Goal: Task Accomplishment & Management: Complete application form

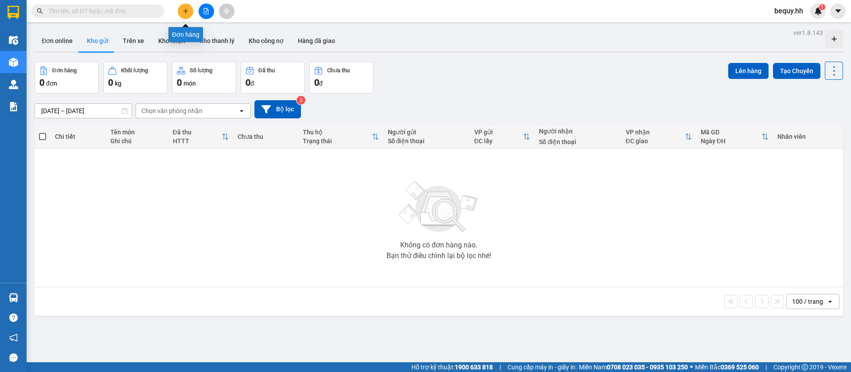
click at [186, 12] on icon "plus" at bounding box center [185, 10] width 0 height 5
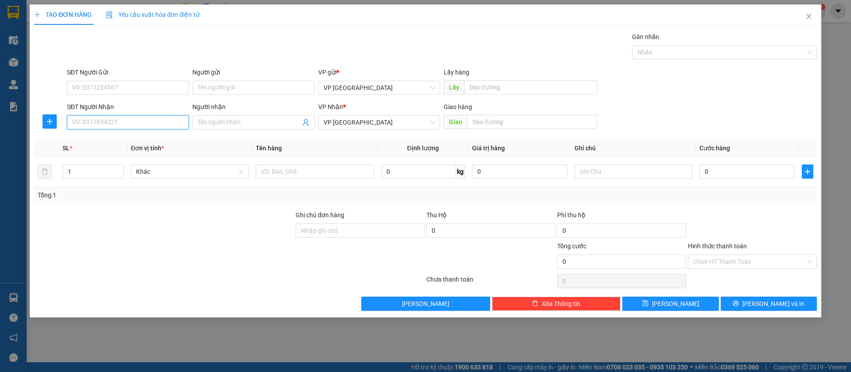
click at [145, 117] on input "SĐT Người Nhận" at bounding box center [128, 122] width 122 height 14
click at [152, 133] on div "0375339339 - mạnh" at bounding box center [128, 140] width 122 height 14
type input "0375339339"
type input "mạnh"
type input "bàu bàng"
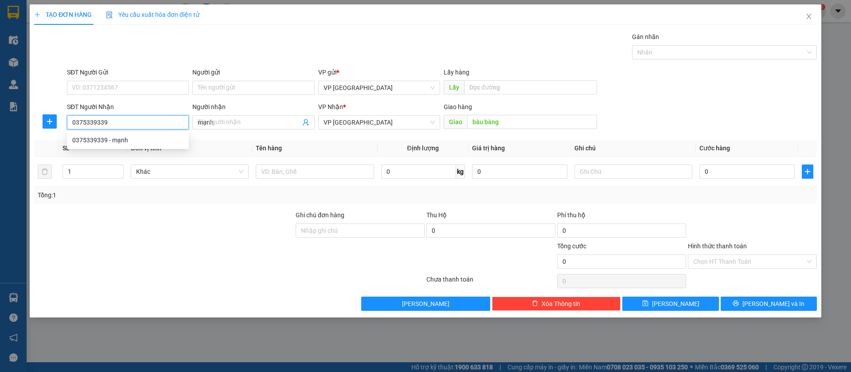
type input "50.000"
type input "0375339339"
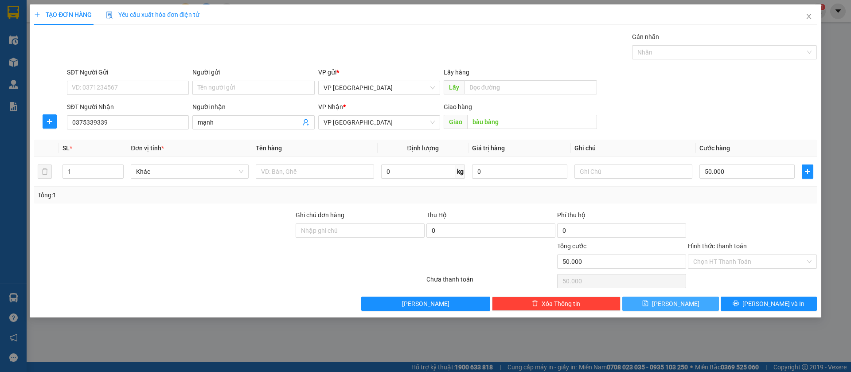
click at [697, 303] on button "[PERSON_NAME]" at bounding box center [671, 304] width 96 height 14
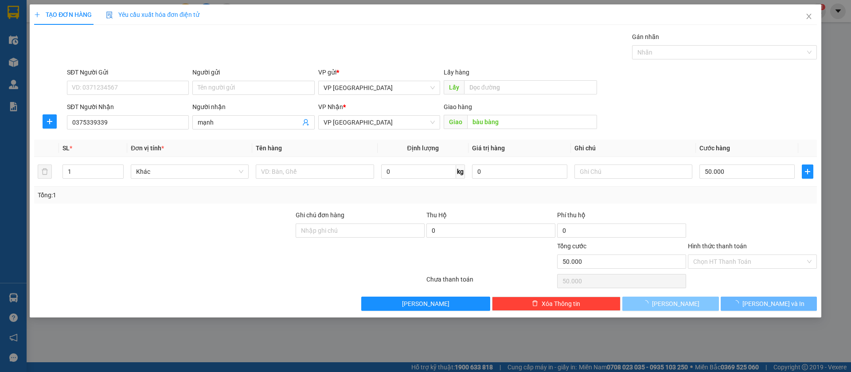
type input "0"
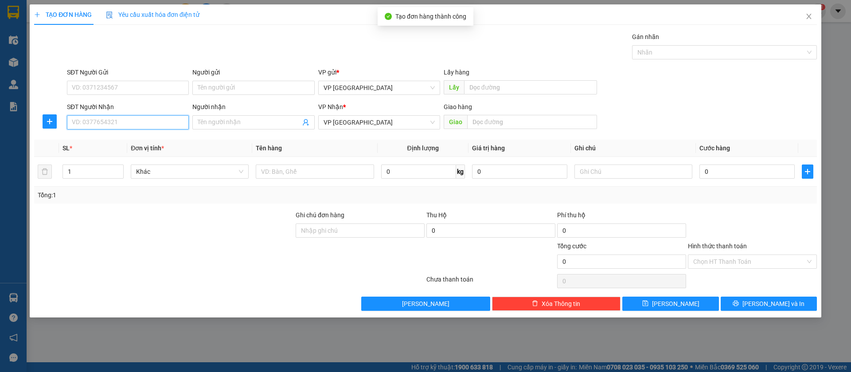
click at [154, 121] on input "SĐT Người Nhận" at bounding box center [128, 122] width 122 height 14
click at [229, 123] on input "Người nhận" at bounding box center [249, 123] width 102 height 10
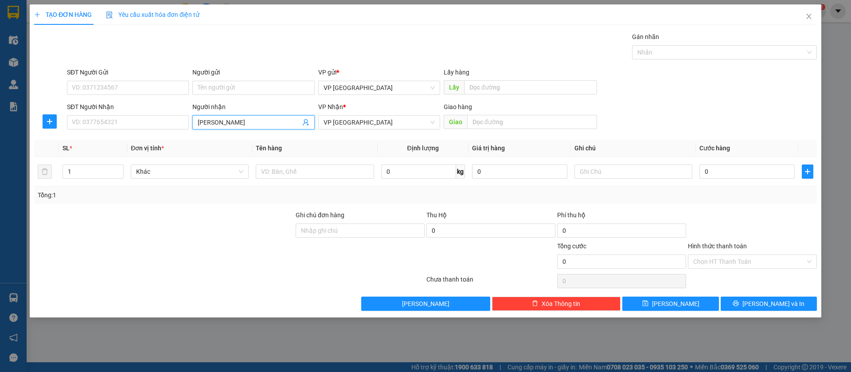
type input "[PERSON_NAME]"
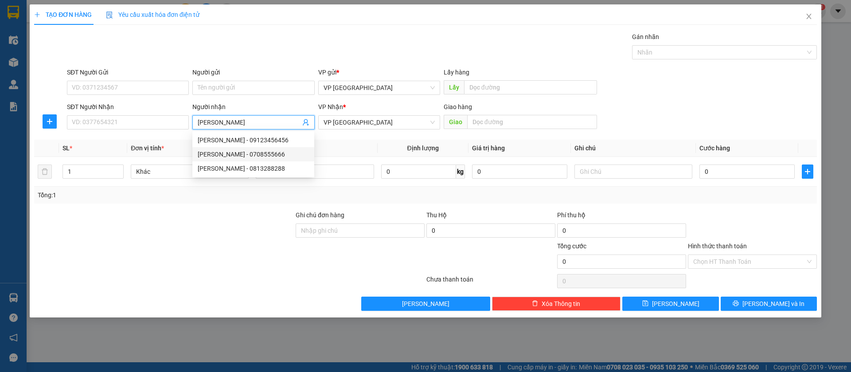
click at [249, 157] on div "[PERSON_NAME] - 0708555666" at bounding box center [253, 154] width 111 height 10
type input "0708555666"
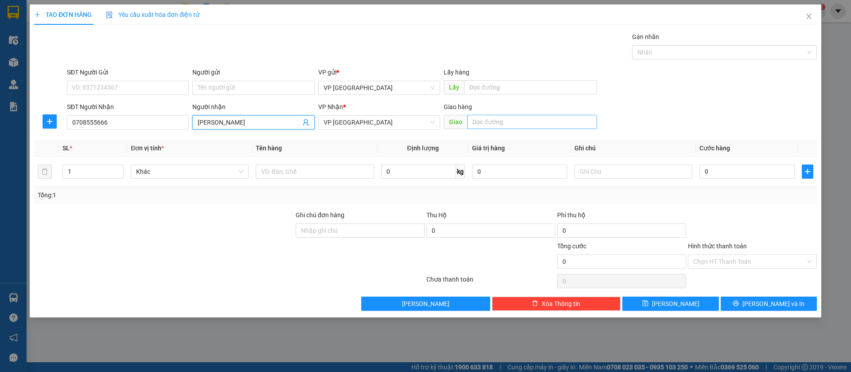
type input "[PERSON_NAME]"
click at [496, 119] on input "text" at bounding box center [532, 122] width 130 height 14
type input "[PERSON_NAME] binh long"
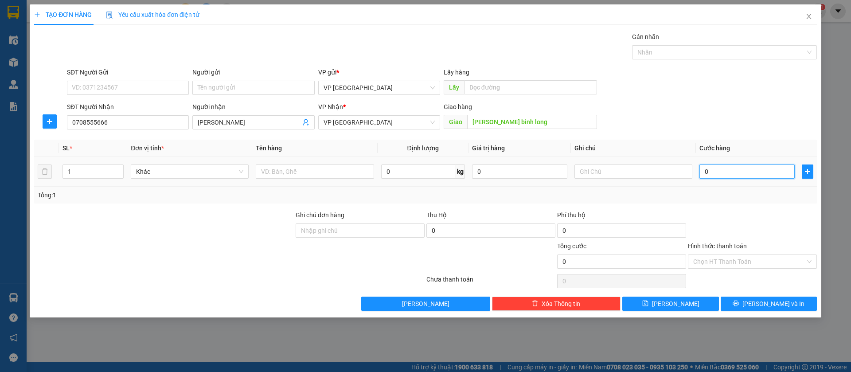
click at [733, 173] on input "0" at bounding box center [747, 172] width 95 height 14
click at [709, 174] on input "0" at bounding box center [747, 172] width 95 height 14
click at [706, 174] on input "0" at bounding box center [747, 172] width 95 height 14
type input "1"
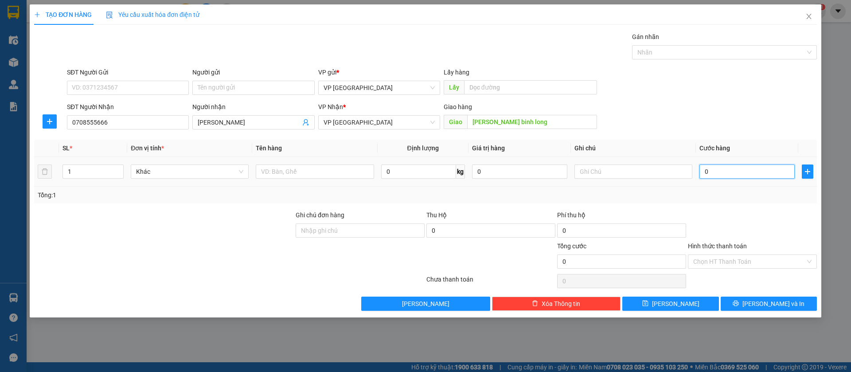
type input "1"
type input "10"
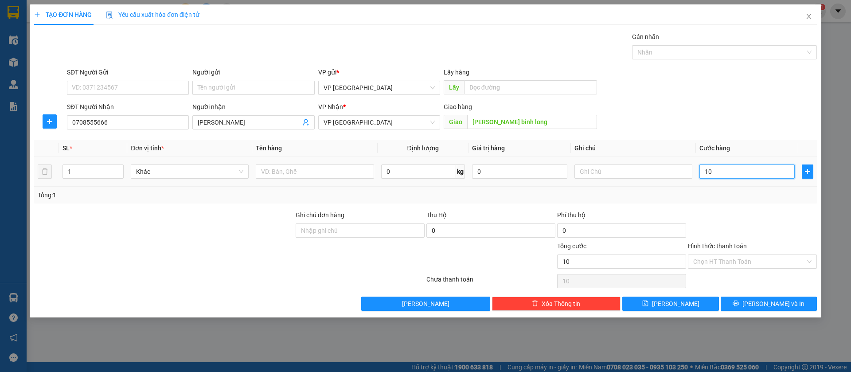
type input "100"
type input "1.000"
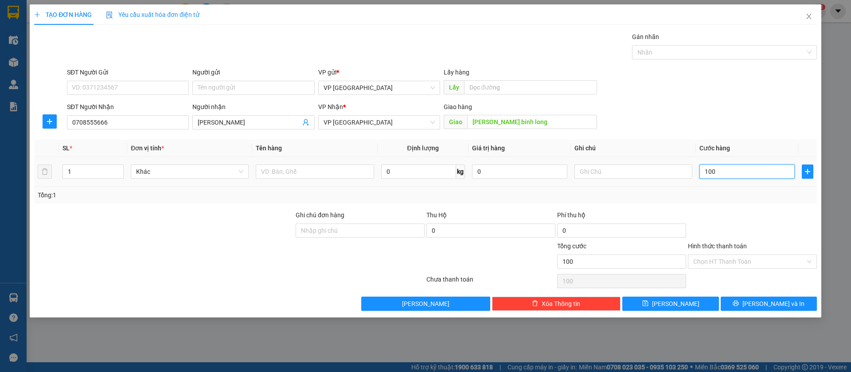
type input "1.000"
type input "10.000"
type input "100.000"
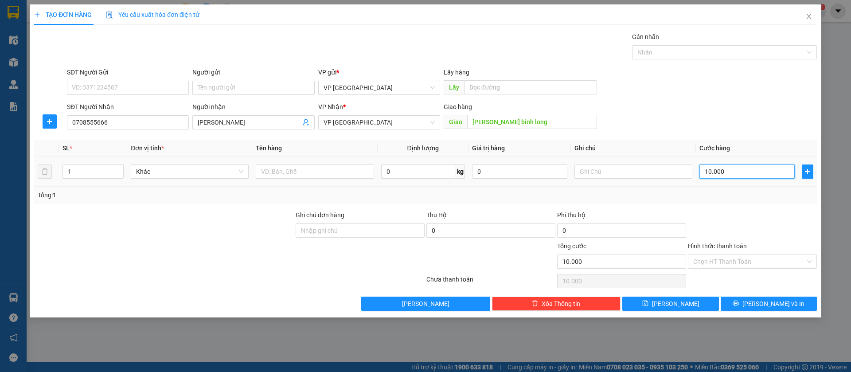
type input "100.000"
click at [675, 304] on span "[PERSON_NAME]" at bounding box center [675, 304] width 47 height 10
type input "0"
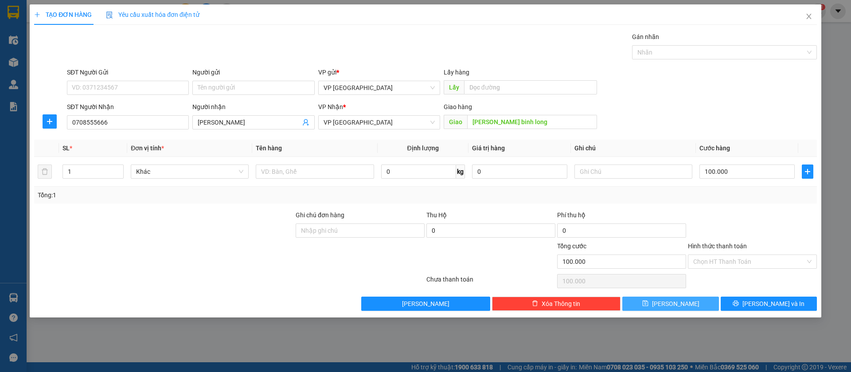
type input "0"
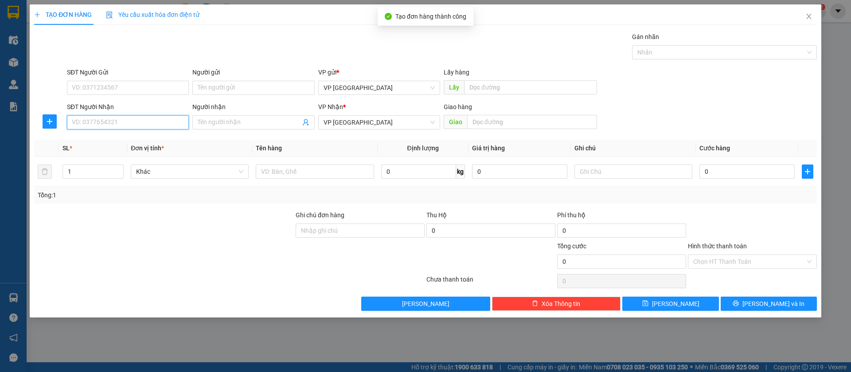
click at [141, 120] on input "SĐT Người Nhận" at bounding box center [128, 122] width 122 height 14
type input "0985435735"
click at [145, 135] on div "0985435735" at bounding box center [127, 140] width 111 height 10
type input "nha khoa thanh luong"
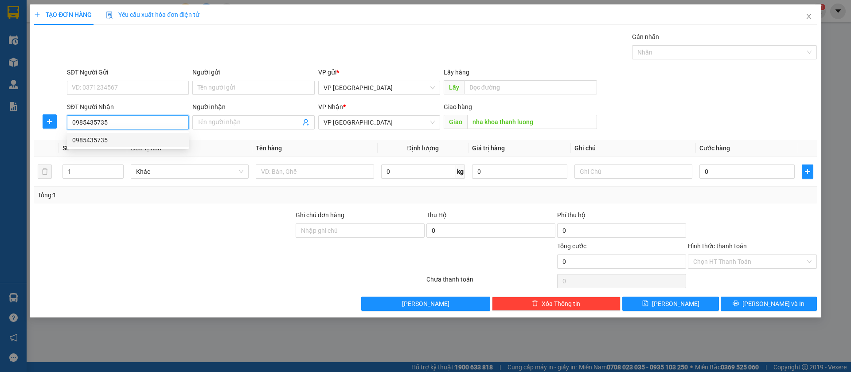
type input "30.000"
type input "0985435735"
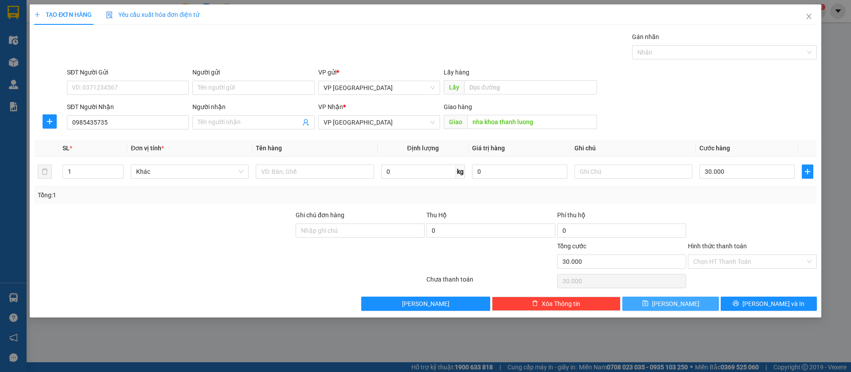
click at [688, 306] on button "[PERSON_NAME]" at bounding box center [671, 304] width 96 height 14
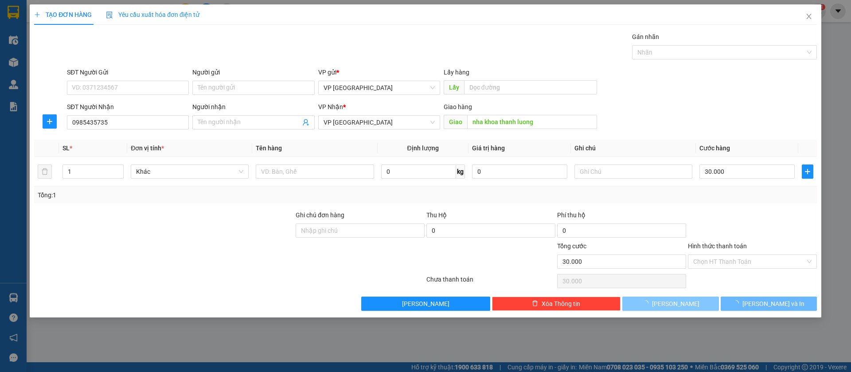
type input "0"
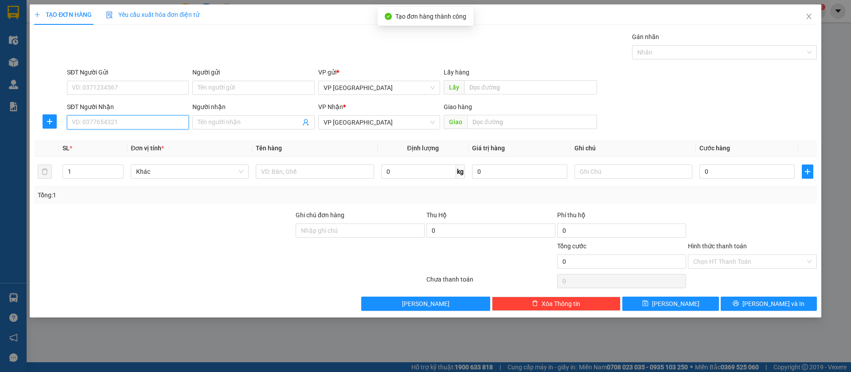
click at [155, 124] on input "SĐT Người Nhận" at bounding box center [128, 122] width 122 height 14
click at [158, 136] on div "0961617071 - [PERSON_NAME]" at bounding box center [127, 140] width 111 height 10
type input "0961617071"
type input "[PERSON_NAME]"
type input "ben cat"
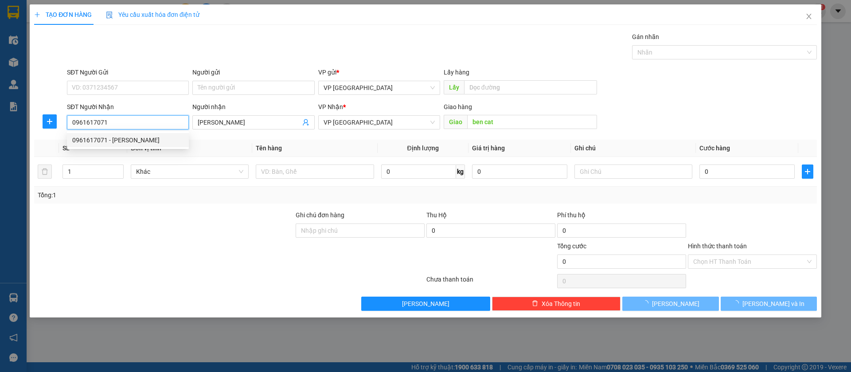
type input "100.000"
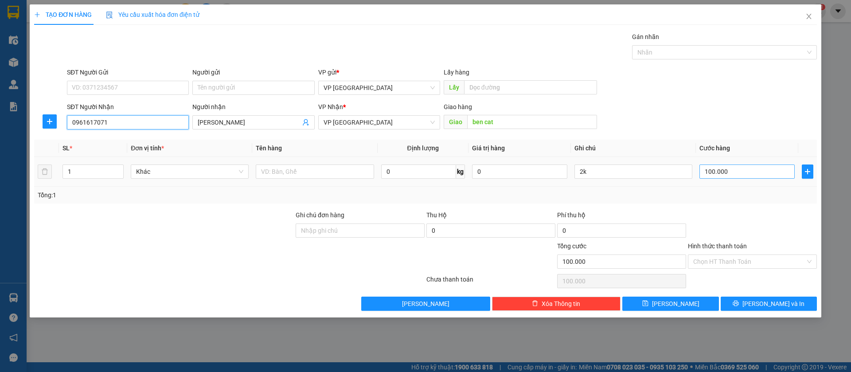
type input "0961617071"
click at [756, 174] on input "100.000" at bounding box center [747, 172] width 95 height 14
type input "5"
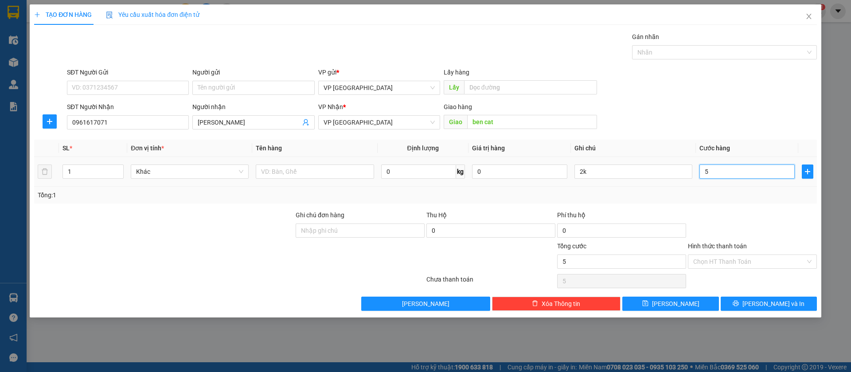
type input "50"
type input "500"
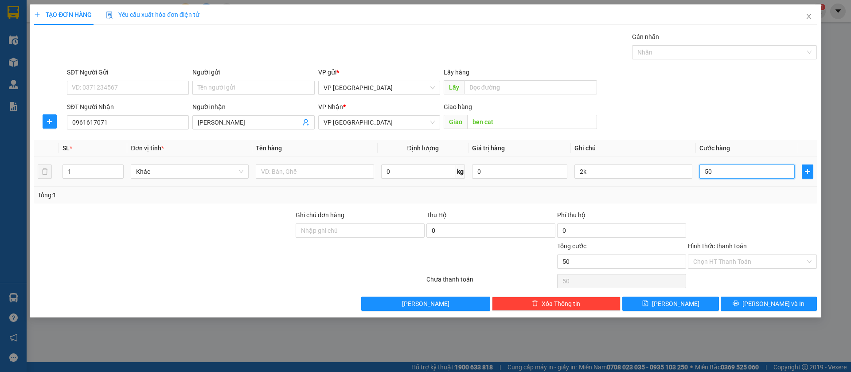
type input "500"
type input "5.000"
type input "50.000"
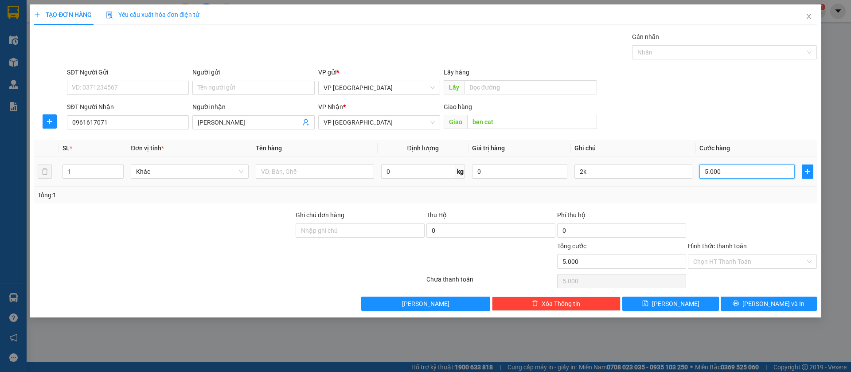
type input "50.000"
click at [645, 169] on input "2k" at bounding box center [634, 172] width 118 height 14
type input "2"
drag, startPoint x: 664, startPoint y: 301, endPoint x: 596, endPoint y: 265, distance: 77.0
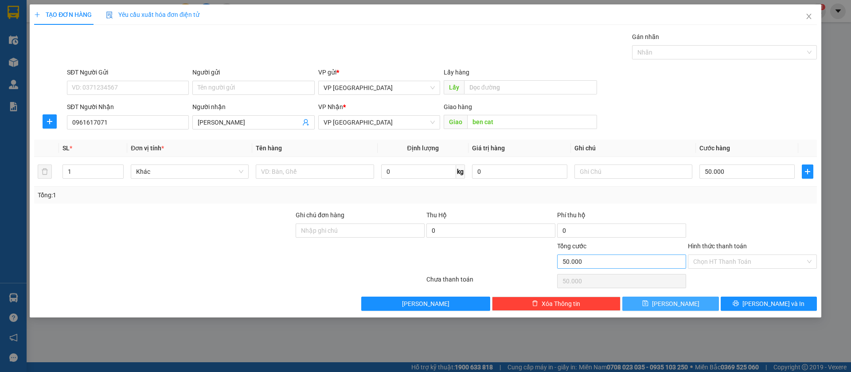
click at [663, 299] on button "[PERSON_NAME]" at bounding box center [671, 304] width 96 height 14
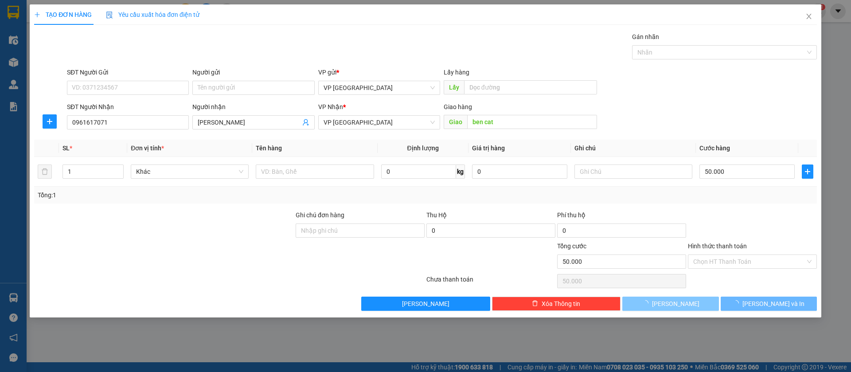
type input "0"
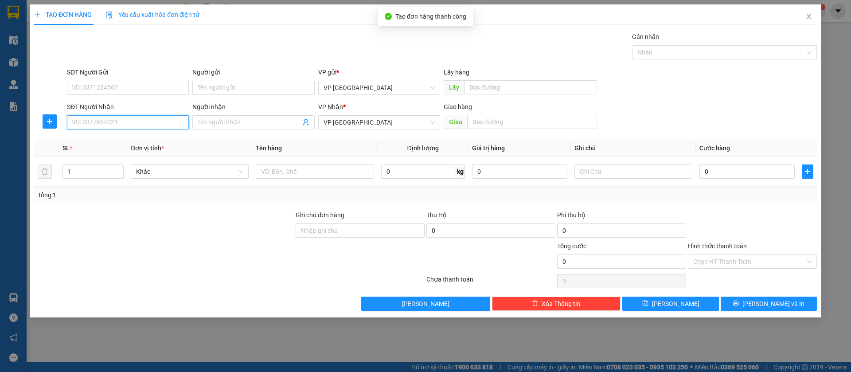
click at [75, 122] on input "SĐT Người Nhận" at bounding box center [128, 122] width 122 height 14
click at [101, 119] on input "0986802" at bounding box center [128, 122] width 122 height 14
click at [119, 122] on input "0986802226" at bounding box center [128, 122] width 122 height 14
click at [91, 121] on input "098680226" at bounding box center [128, 122] width 122 height 14
type input "0986806226"
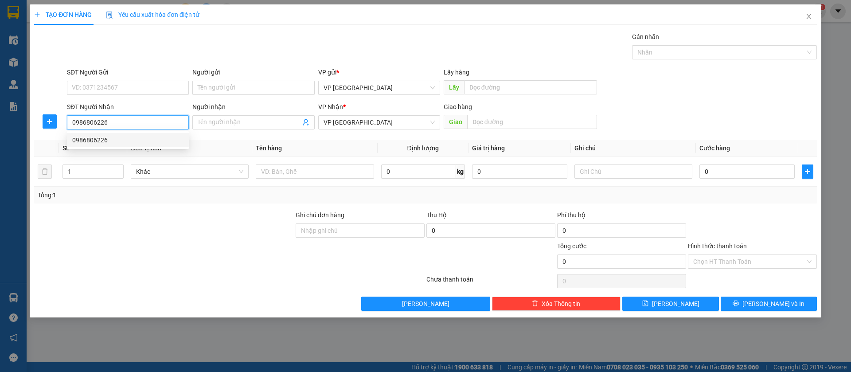
click at [161, 137] on div "0986806226" at bounding box center [127, 140] width 111 height 10
type input "loc ninh"
type input "50.000"
type input "0986806226"
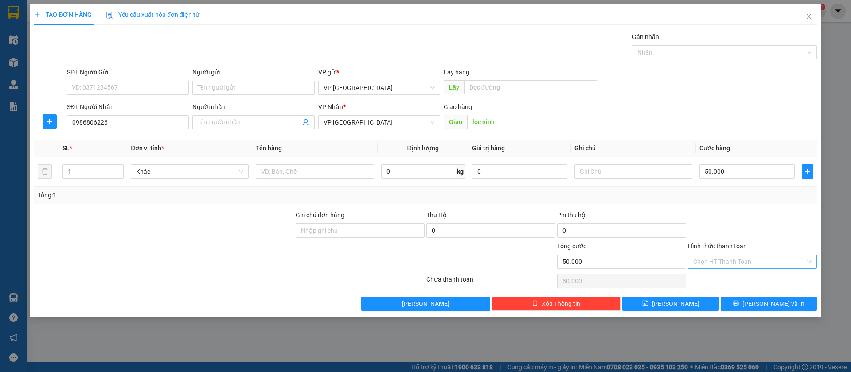
click at [781, 259] on input "Hình thức thanh toán" at bounding box center [750, 261] width 112 height 13
click at [751, 279] on div "Tại văn phòng" at bounding box center [753, 280] width 118 height 10
type input "0"
click at [688, 303] on button "[PERSON_NAME]" at bounding box center [671, 304] width 96 height 14
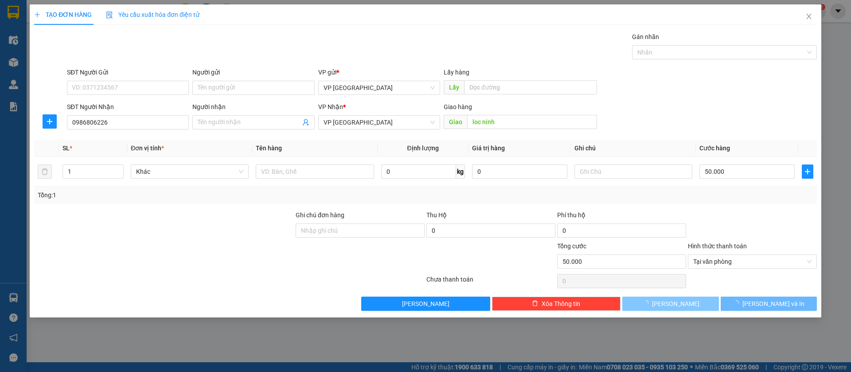
type input "0"
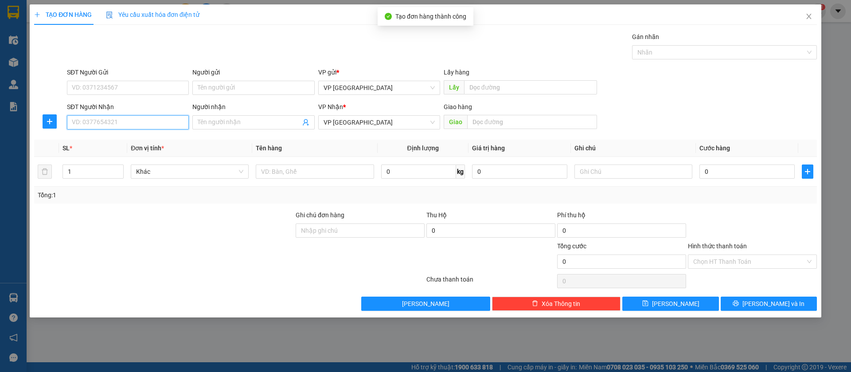
click at [135, 124] on input "SĐT Người Nhận" at bounding box center [128, 122] width 122 height 14
type input "0985711389"
click at [143, 139] on div "0985711389" at bounding box center [127, 140] width 111 height 10
type input "Cá cảnh tiến đạt Bình Long"
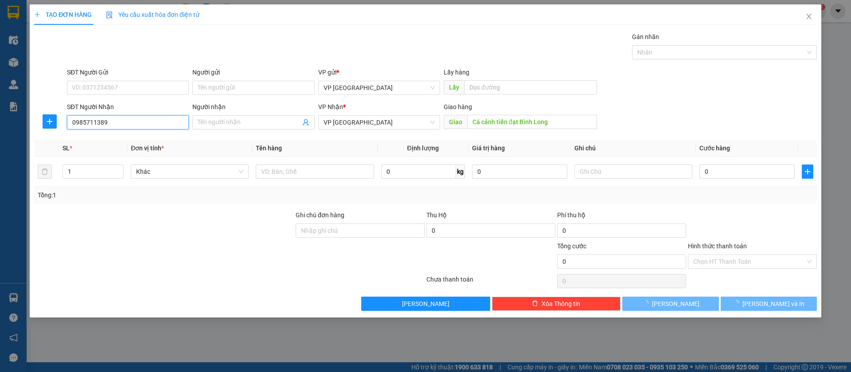
type input "30.000"
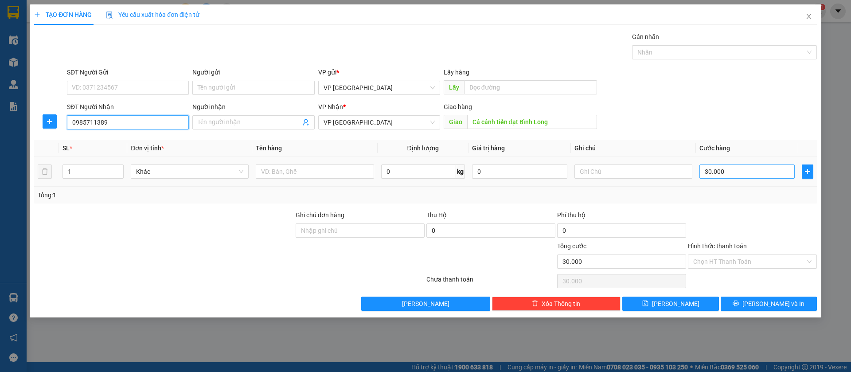
type input "0985711389"
click at [737, 176] on input "30.000" at bounding box center [747, 172] width 95 height 14
type input "4"
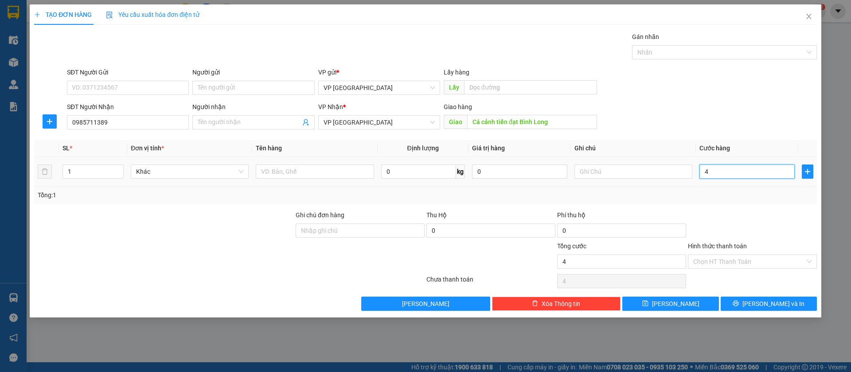
type input "40"
type input "400"
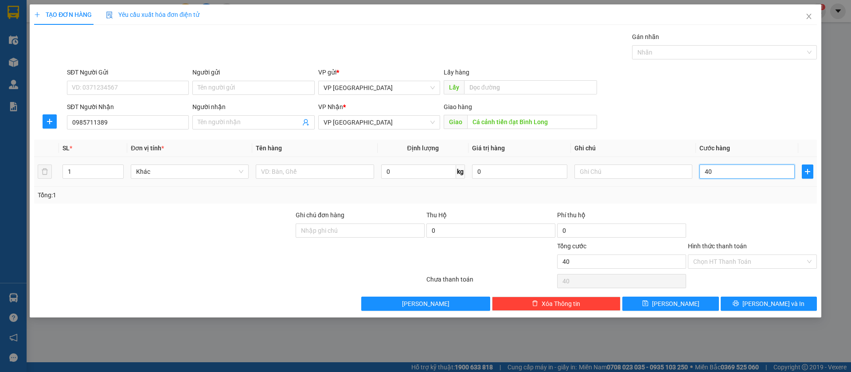
type input "400"
type input "4.000"
type input "40.000"
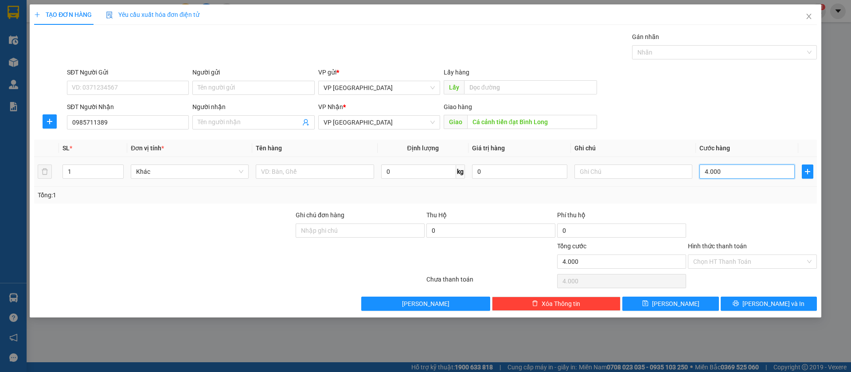
type input "40.000"
click at [678, 304] on span "[PERSON_NAME]" at bounding box center [675, 304] width 47 height 10
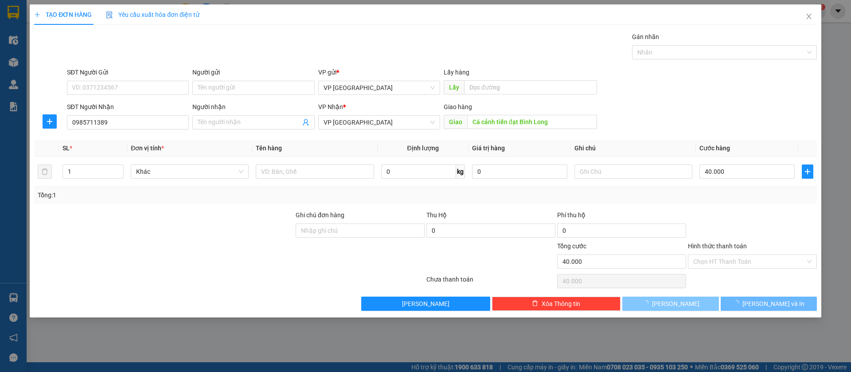
type input "0"
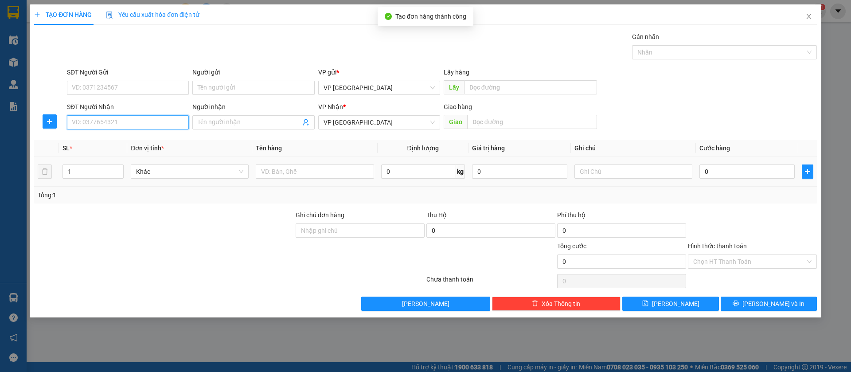
click at [177, 124] on input "SĐT Người Nhận" at bounding box center [128, 122] width 122 height 14
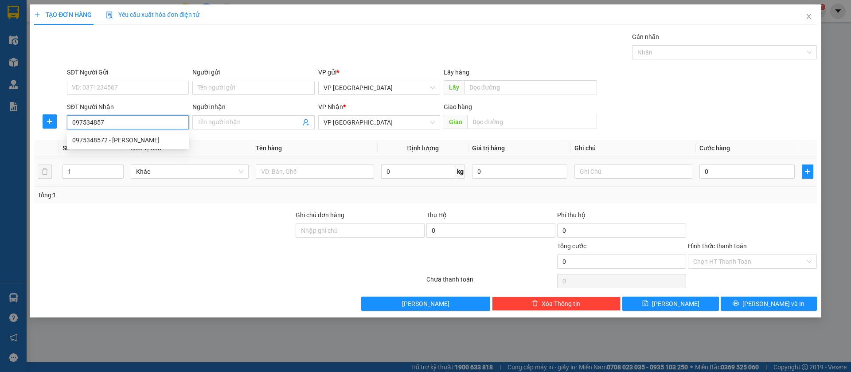
type input "0975348572"
click at [159, 141] on div "0975348572 - [PERSON_NAME]" at bounding box center [127, 140] width 111 height 10
type input "[PERSON_NAME]"
type input "40.000"
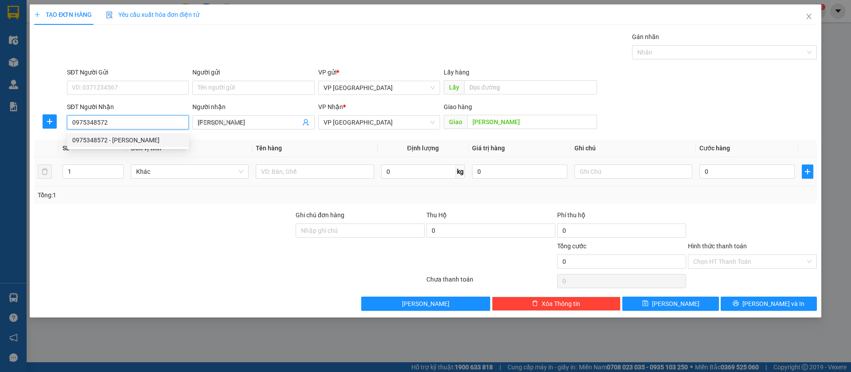
type input "40.000"
type input "0975348572"
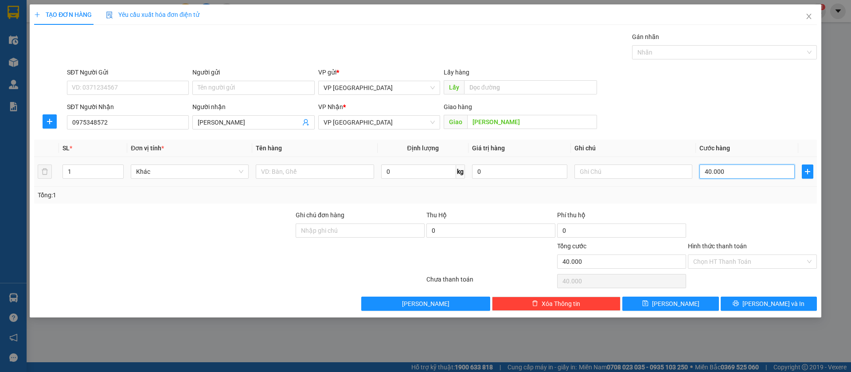
click at [758, 167] on input "40.000" at bounding box center [747, 172] width 95 height 14
type input "8"
type input "80"
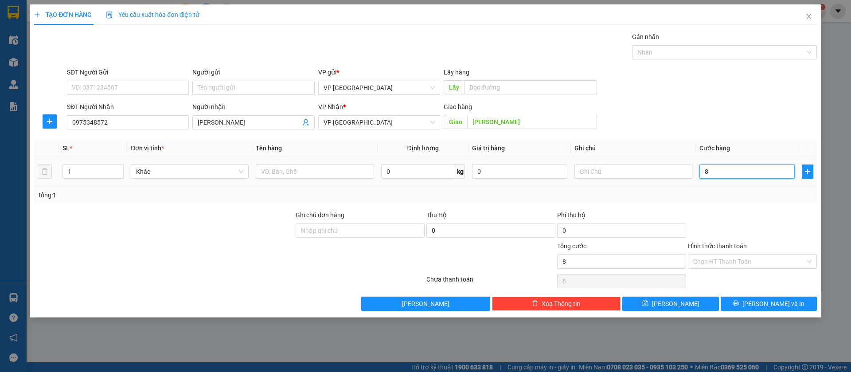
type input "80"
type input "800"
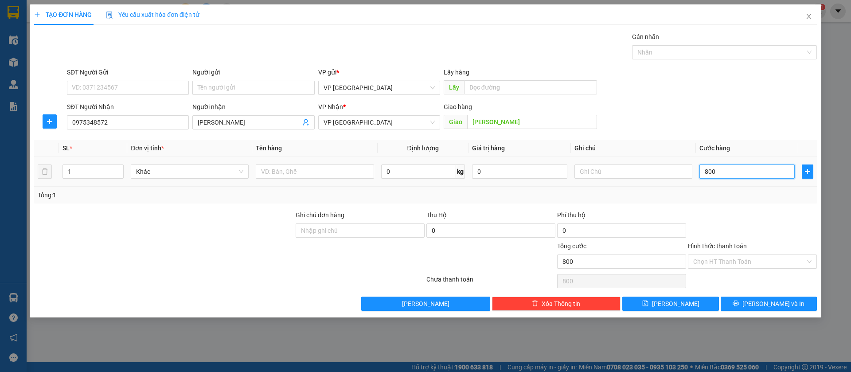
type input "8.000"
type input "80.000"
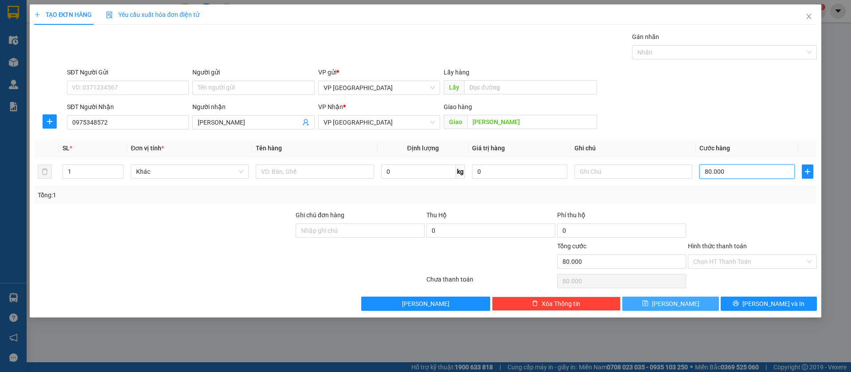
type input "80.000"
click at [695, 299] on button "[PERSON_NAME]" at bounding box center [671, 304] width 96 height 14
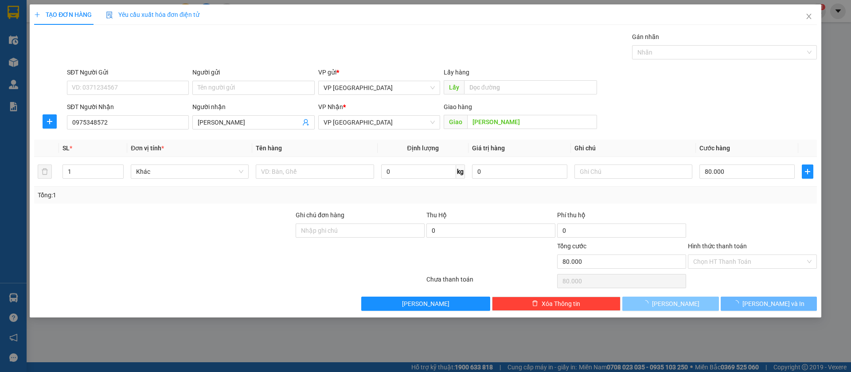
type input "0"
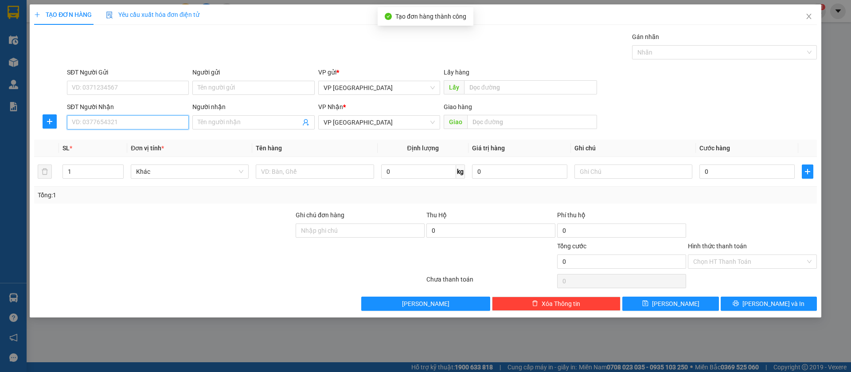
click at [172, 122] on input "SĐT Người Nhận" at bounding box center [128, 122] width 122 height 14
click at [165, 144] on div "0337878460 - LONG" at bounding box center [127, 140] width 111 height 10
type input "0337878460"
type input "LONG"
type input "thoi hoa"
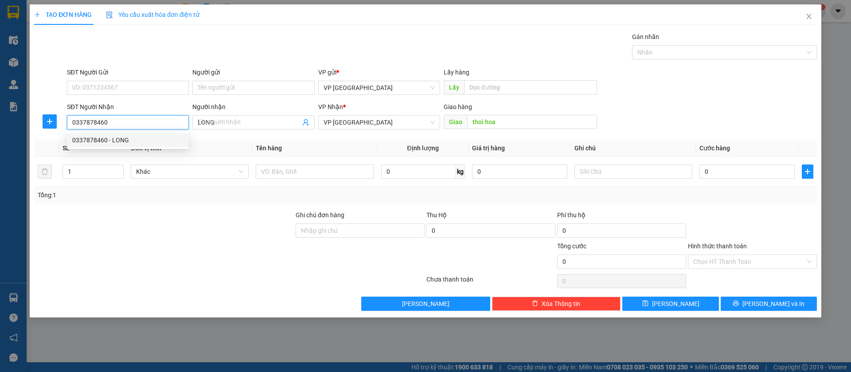
type input "100.000"
type input "0337878460"
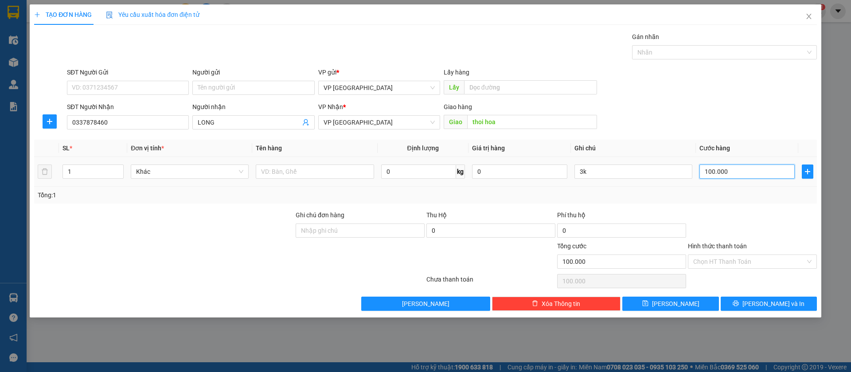
click at [717, 168] on input "100.000" at bounding box center [747, 172] width 95 height 14
type input "7"
type input "70"
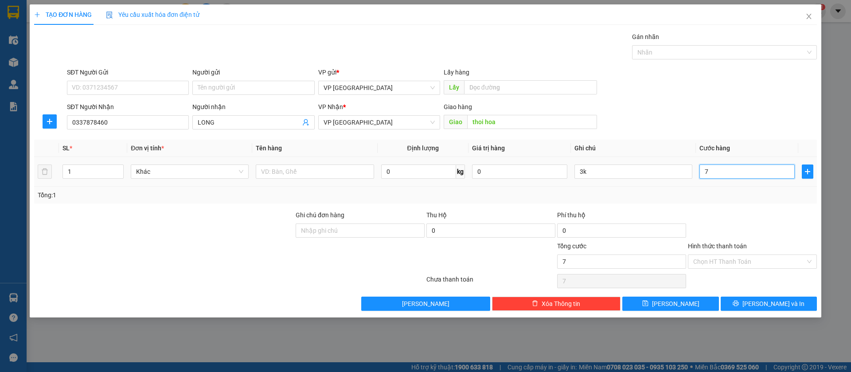
type input "70"
type input "700"
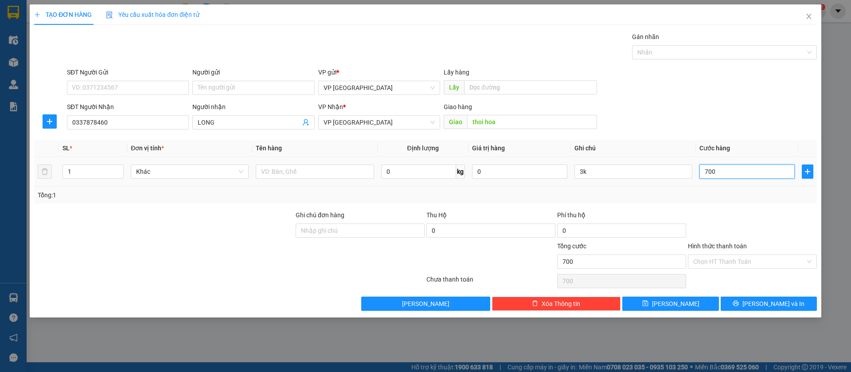
type input "7.000"
type input "70.000"
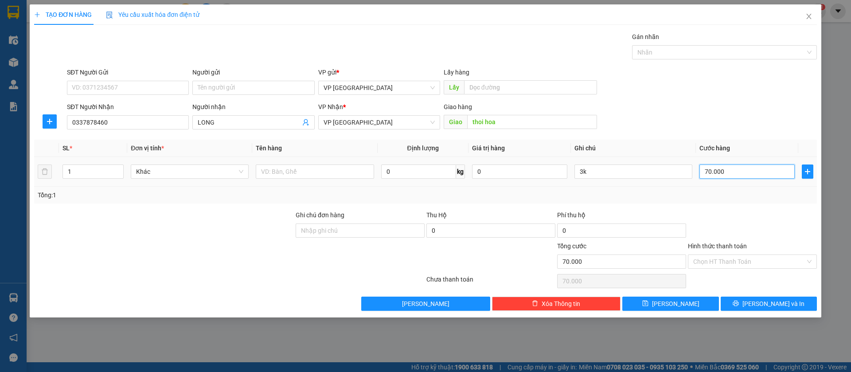
type input "70.000"
click at [618, 163] on div "3k" at bounding box center [634, 172] width 118 height 18
click at [620, 171] on input "3k" at bounding box center [634, 172] width 118 height 14
type input "3"
click at [750, 255] on input "Hình thức thanh toán" at bounding box center [750, 261] width 112 height 13
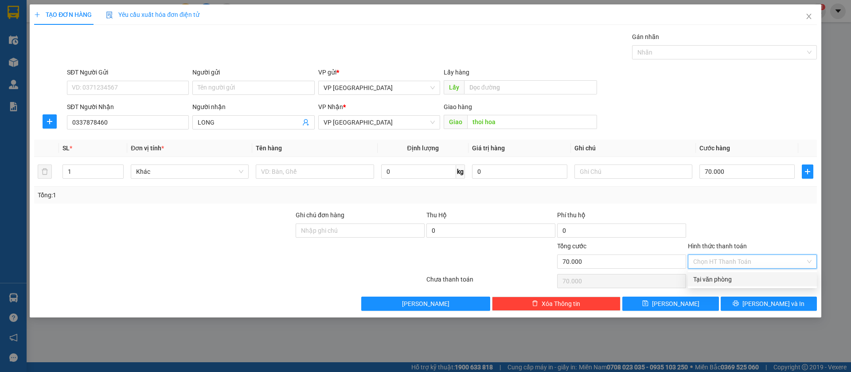
drag, startPoint x: 730, startPoint y: 280, endPoint x: 726, endPoint y: 285, distance: 6.0
click at [730, 280] on div "Tại văn phòng" at bounding box center [753, 280] width 118 height 10
type input "0"
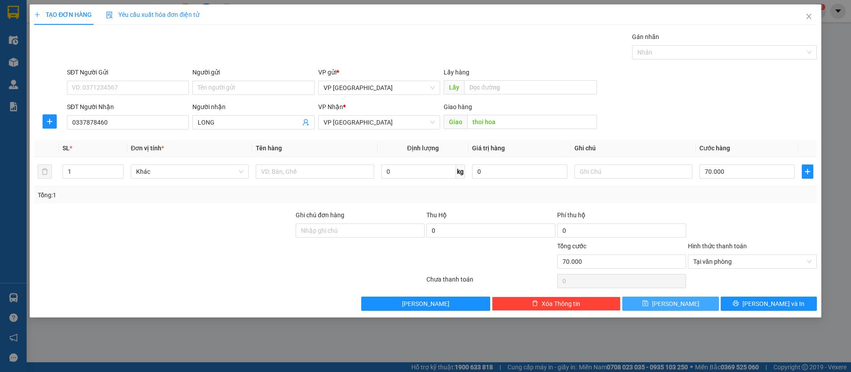
click at [685, 299] on button "[PERSON_NAME]" at bounding box center [671, 304] width 96 height 14
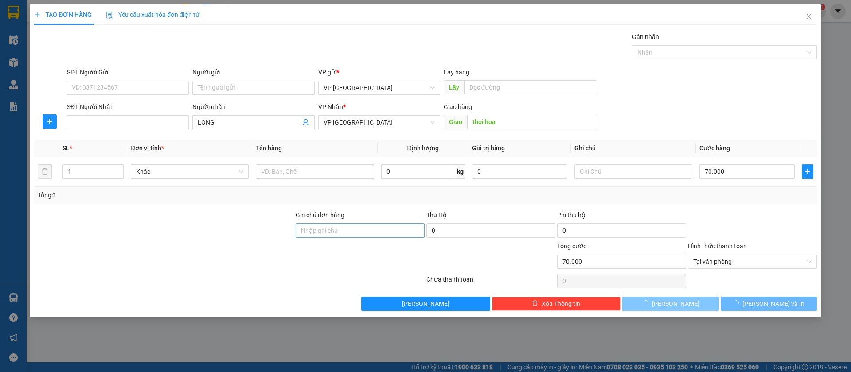
type input "0"
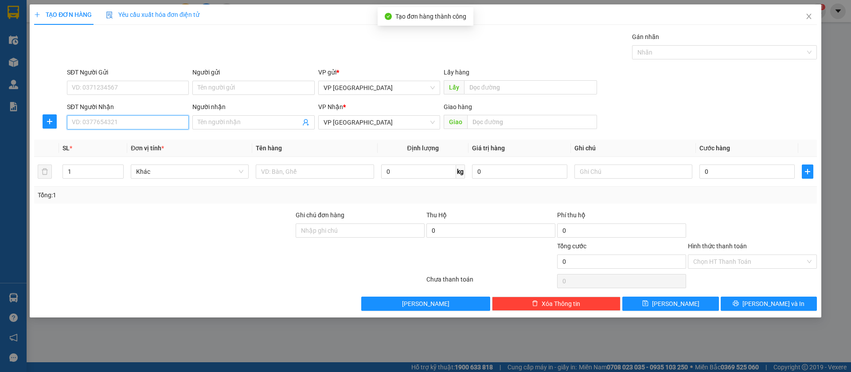
click at [124, 120] on input "SĐT Người Nhận" at bounding box center [128, 122] width 122 height 14
click at [128, 140] on div "0902311918" at bounding box center [127, 140] width 111 height 10
type input "0902311918"
type input "xuyen ben cat"
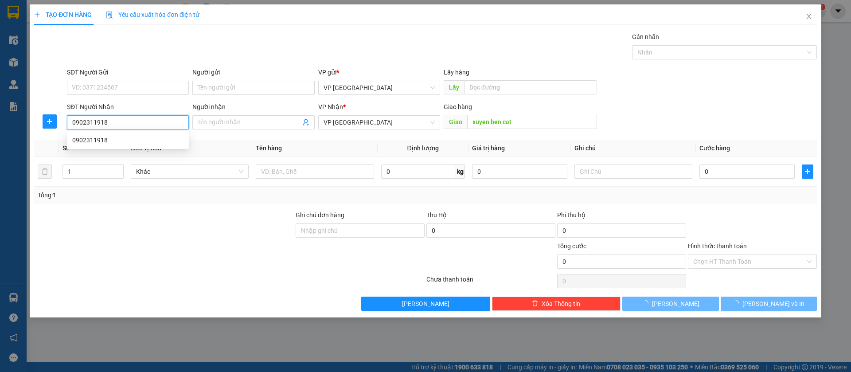
type input "30.000"
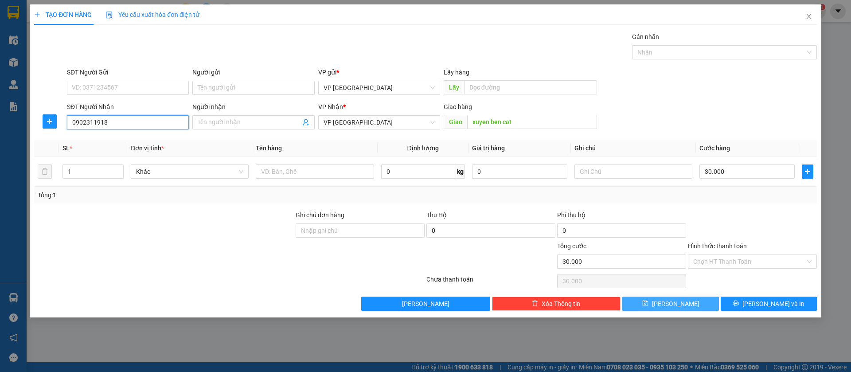
type input "0902311918"
click at [693, 297] on button "[PERSON_NAME]" at bounding box center [671, 304] width 96 height 14
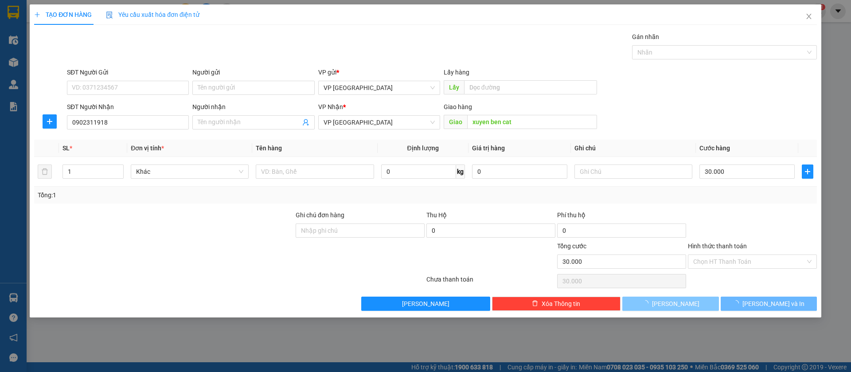
type input "0"
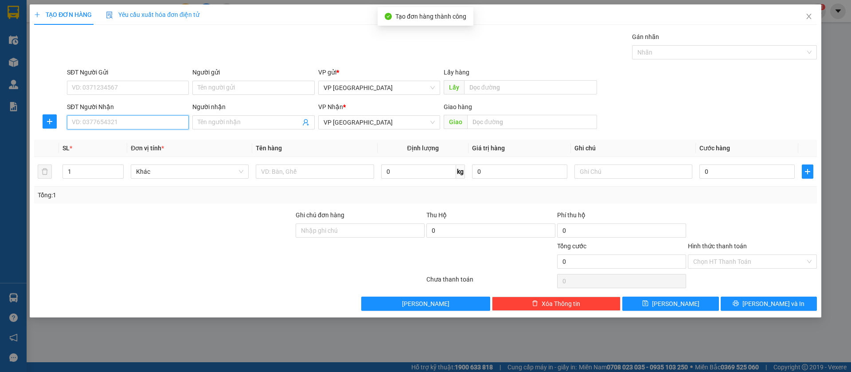
click at [159, 124] on input "SĐT Người Nhận" at bounding box center [128, 122] width 122 height 14
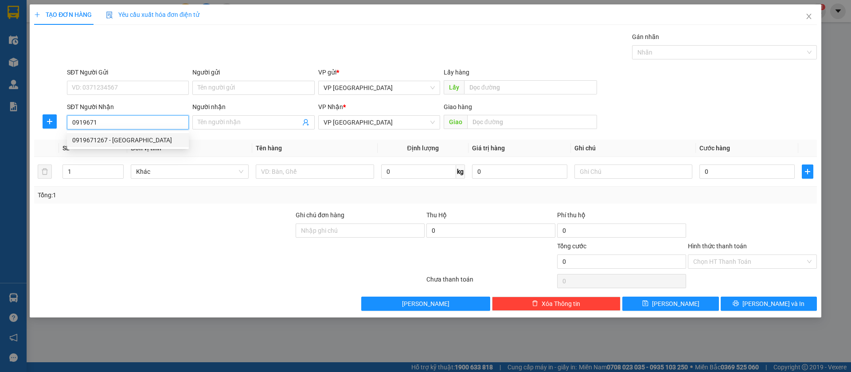
click at [169, 140] on div "0919671267 - [GEOGRAPHIC_DATA]" at bounding box center [127, 140] width 111 height 10
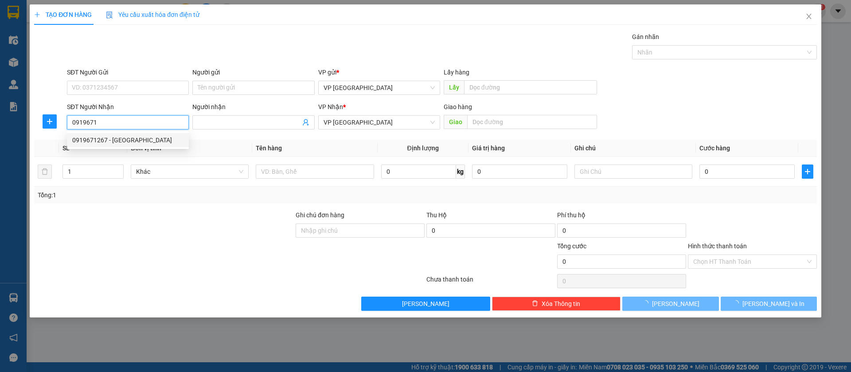
type input "0919671267"
type input "Hoa Liên"
type input "Bình Long"
type input "50.000"
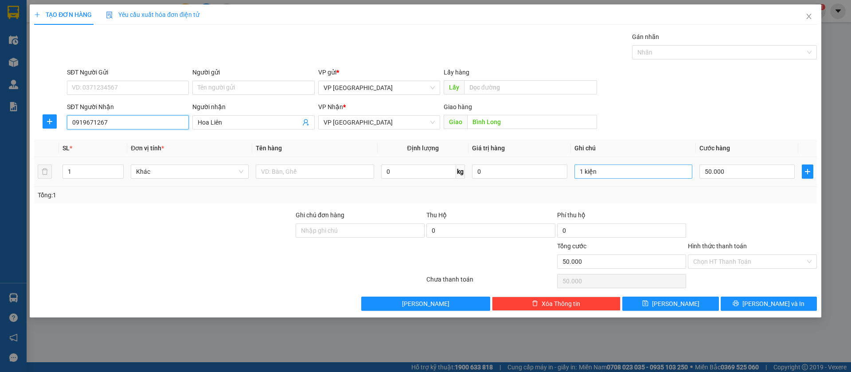
type input "0919671267"
click at [671, 172] on input "1 kiện" at bounding box center [634, 172] width 118 height 14
type input "1"
type input "2k"
click at [733, 173] on input "50.000" at bounding box center [747, 172] width 95 height 14
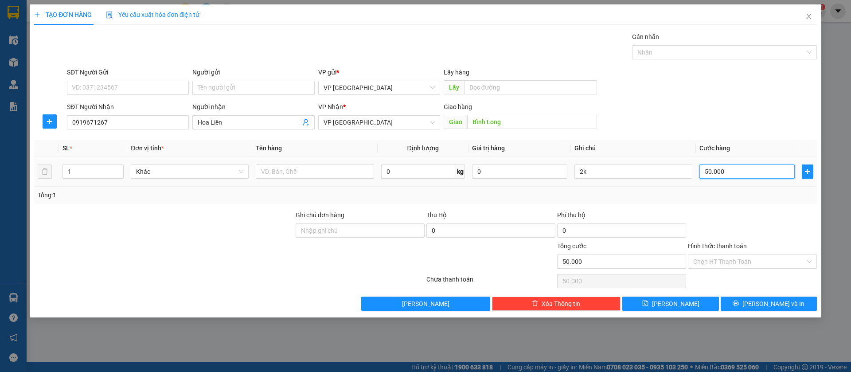
type input "1"
type input "10"
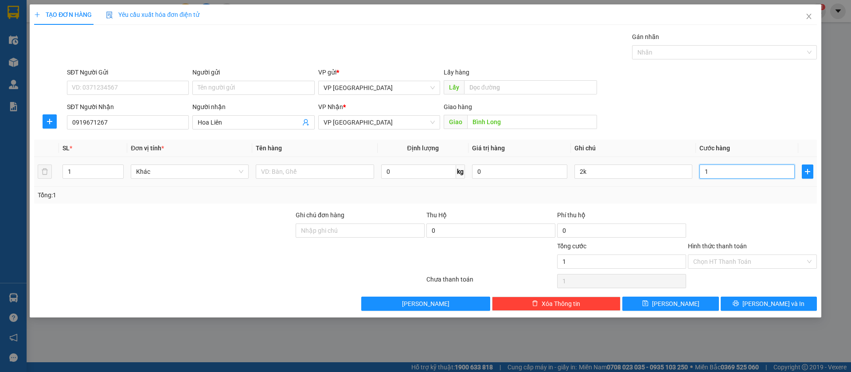
type input "10"
type input "100"
type input "1.000"
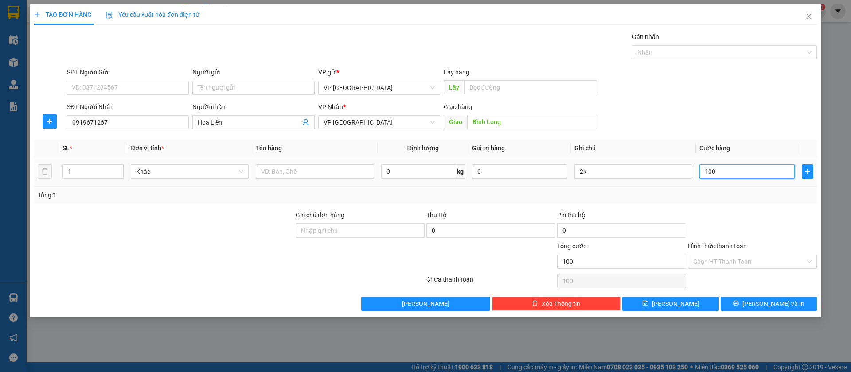
type input "1.000"
type input "10.000"
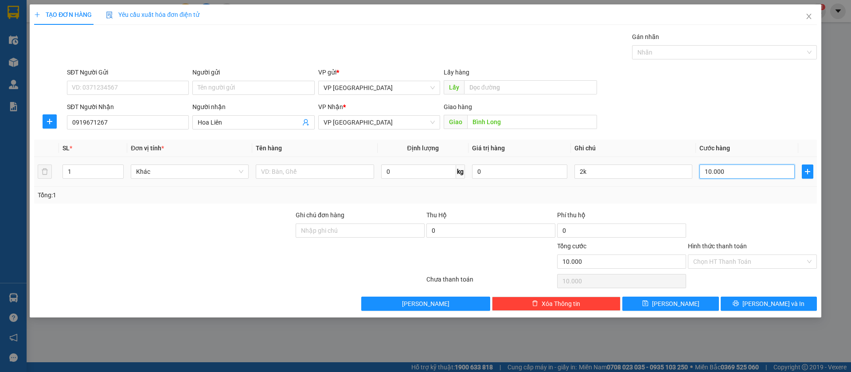
type input "100.000"
click at [698, 298] on button "[PERSON_NAME]" at bounding box center [671, 304] width 96 height 14
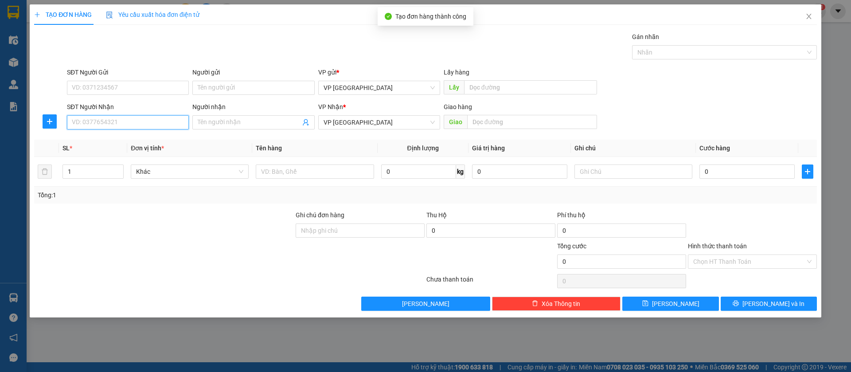
click at [150, 124] on input "SĐT Người Nhận" at bounding box center [128, 122] width 122 height 14
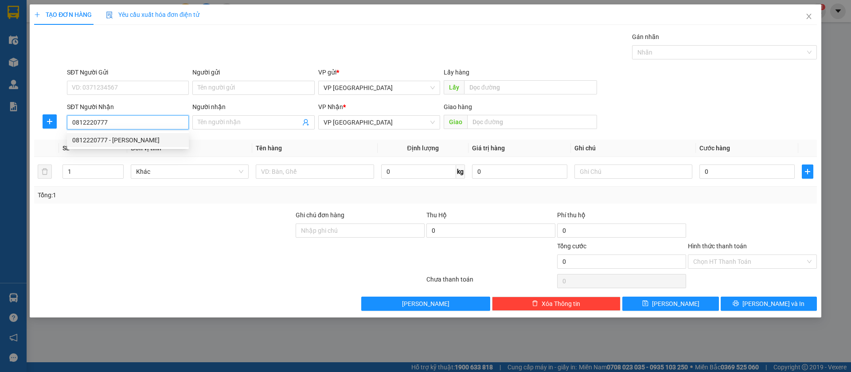
click at [164, 138] on div "0812220777 - [PERSON_NAME]" at bounding box center [127, 140] width 111 height 10
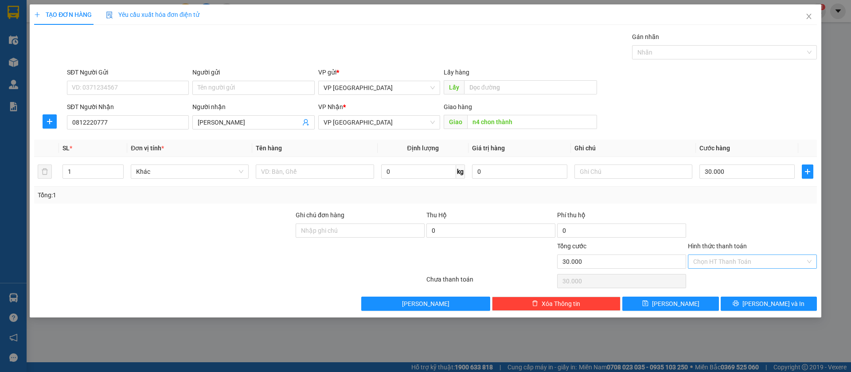
click at [792, 258] on input "Hình thức thanh toán" at bounding box center [750, 261] width 112 height 13
click at [729, 279] on div "Tại văn phòng" at bounding box center [753, 280] width 118 height 10
click at [649, 303] on icon "save" at bounding box center [646, 303] width 6 height 6
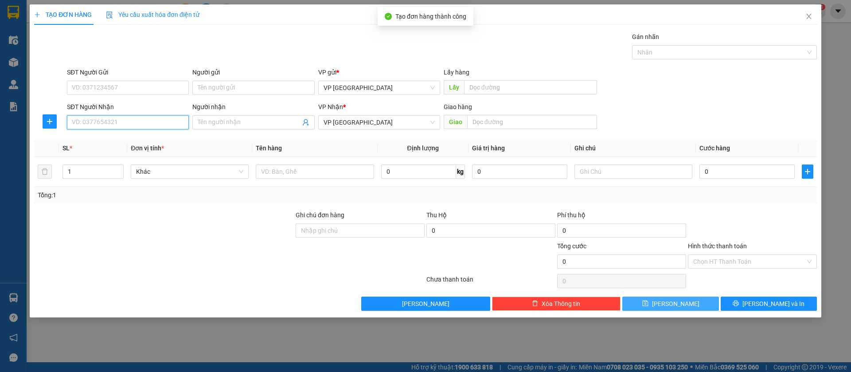
click at [141, 122] on input "SĐT Người Nhận" at bounding box center [128, 122] width 122 height 14
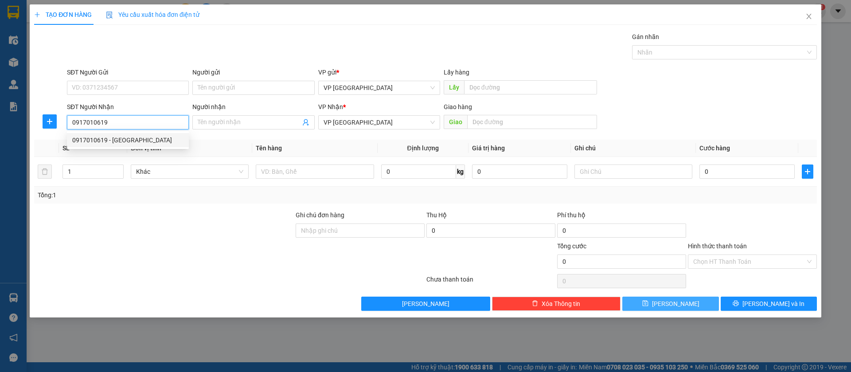
click at [156, 139] on div "0917010619 - [GEOGRAPHIC_DATA]" at bounding box center [127, 140] width 111 height 10
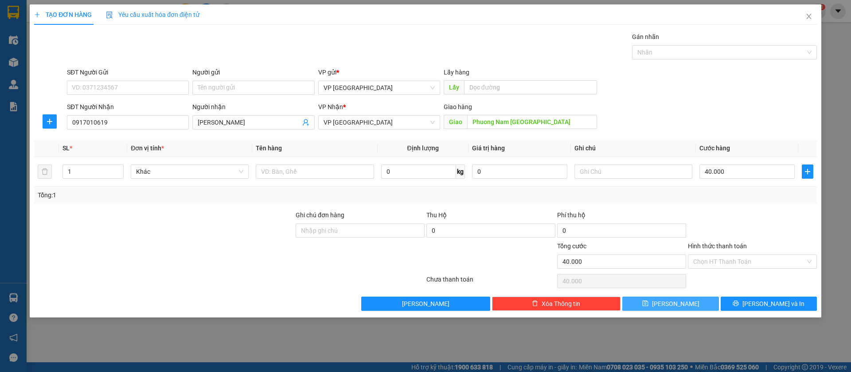
click at [689, 303] on button "[PERSON_NAME]" at bounding box center [671, 304] width 96 height 14
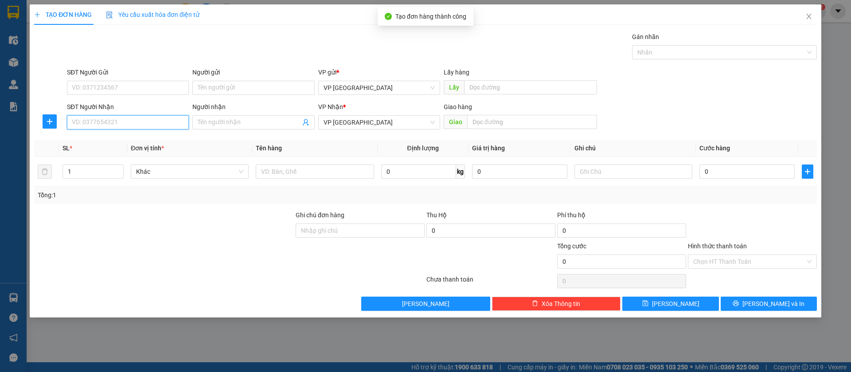
click at [176, 125] on input "SĐT Người Nhận" at bounding box center [128, 122] width 122 height 14
click at [808, 12] on span "Close" at bounding box center [809, 16] width 25 height 25
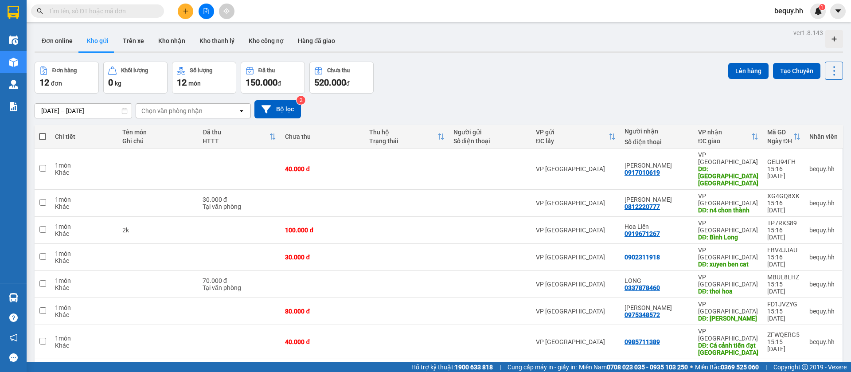
click at [42, 134] on span at bounding box center [42, 136] width 7 height 7
click at [43, 132] on input "checkbox" at bounding box center [43, 132] width 0 height 0
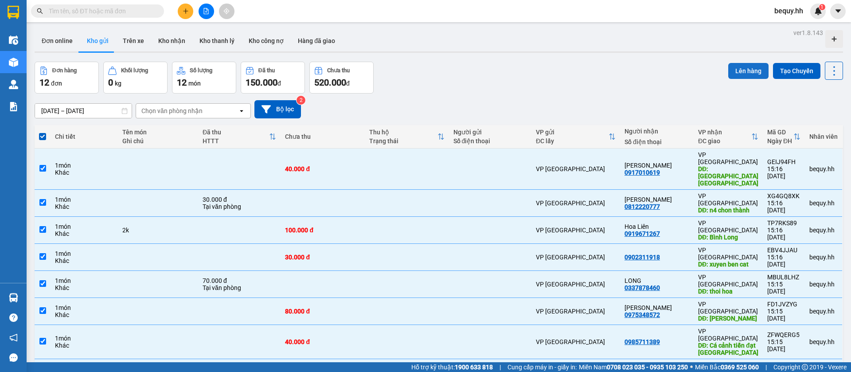
click at [748, 66] on button "Lên hàng" at bounding box center [749, 71] width 40 height 16
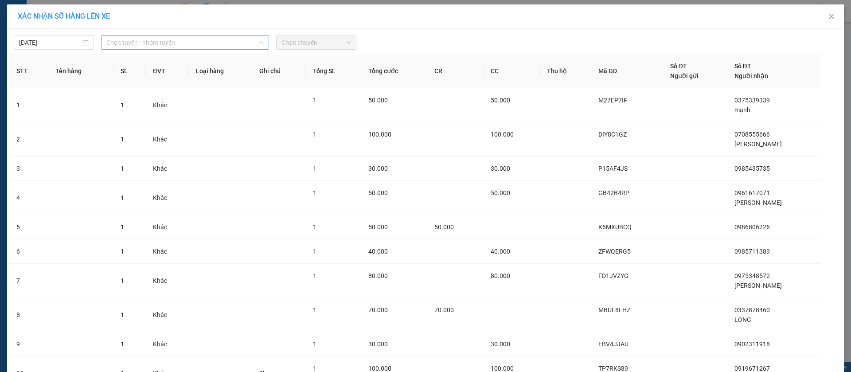
click at [217, 39] on span "Chọn tuyến - nhóm tuyến" at bounding box center [184, 42] width 157 height 13
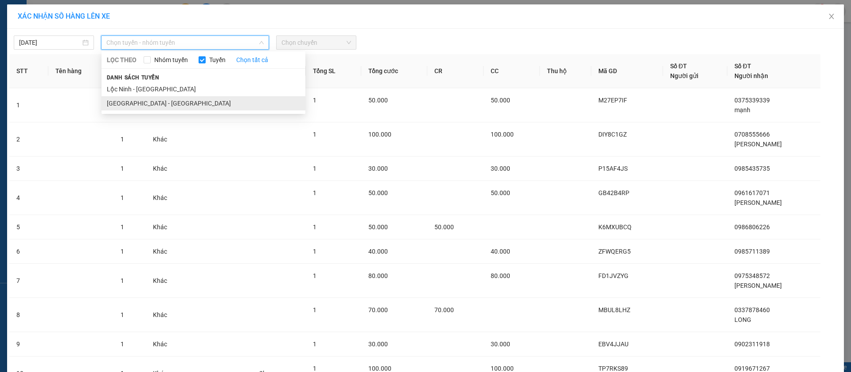
click at [188, 102] on li "[GEOGRAPHIC_DATA] - [GEOGRAPHIC_DATA]" at bounding box center [204, 103] width 204 height 14
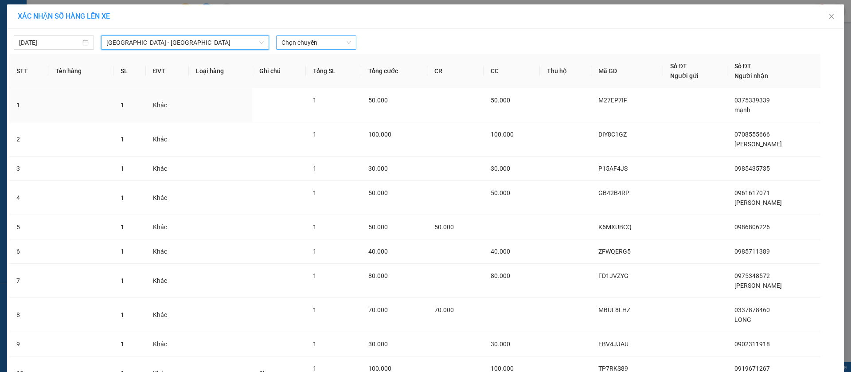
click at [298, 41] on span "Chọn chuyến" at bounding box center [317, 42] width 70 height 13
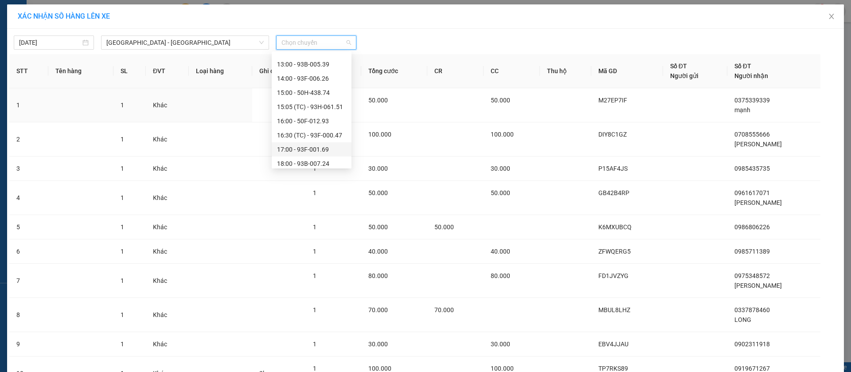
scroll to position [104, 0]
click at [317, 99] on div "14:00 - 93F-006.26" at bounding box center [311, 99] width 69 height 10
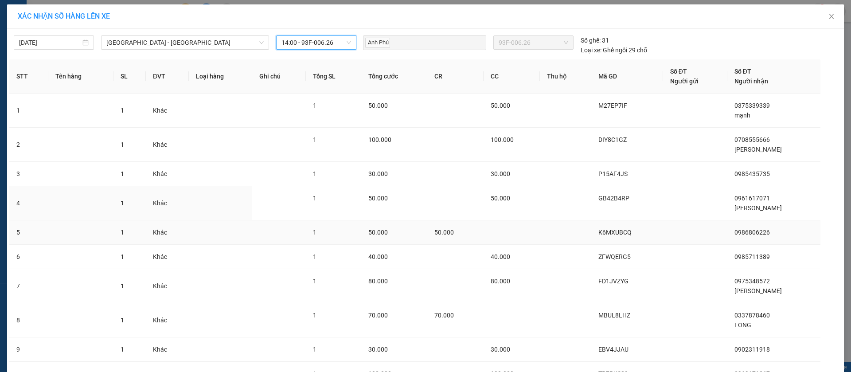
scroll to position [157, 0]
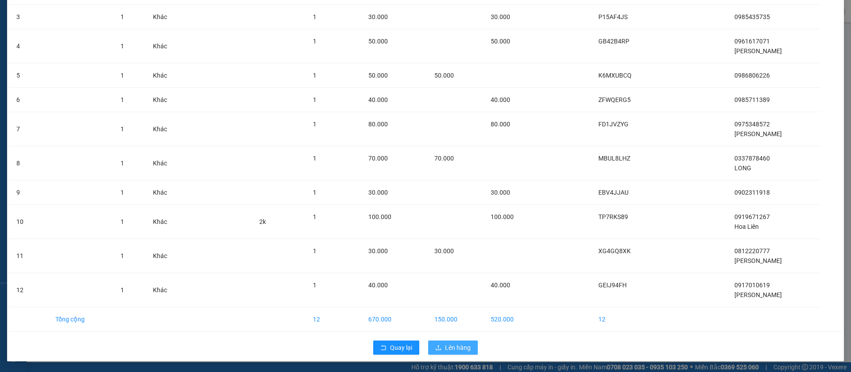
click at [445, 346] on span "Lên hàng" at bounding box center [458, 348] width 26 height 10
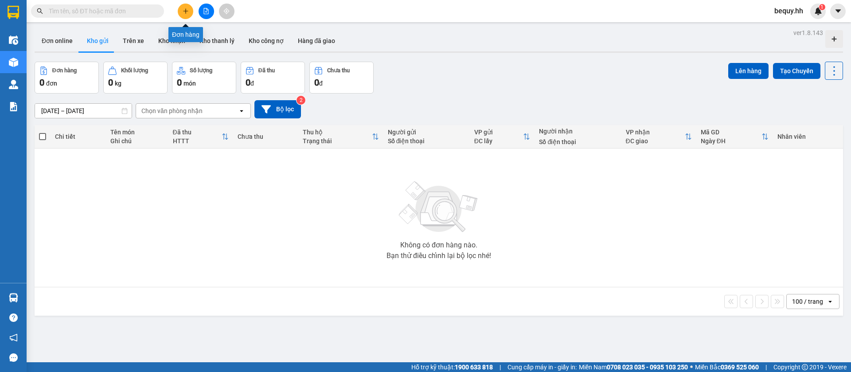
click at [180, 9] on button at bounding box center [186, 12] width 16 height 16
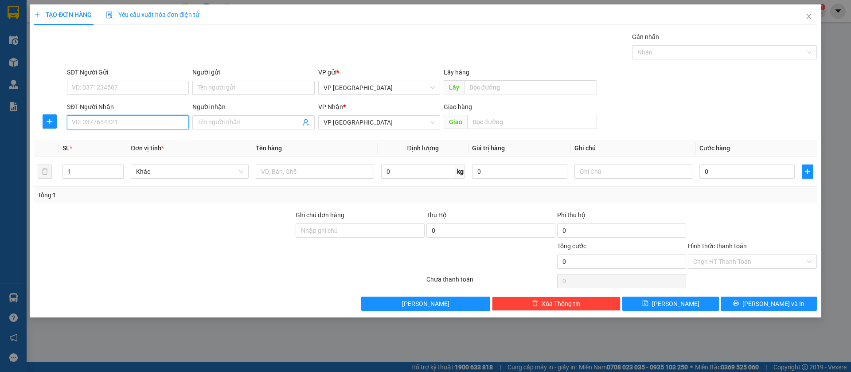
click at [155, 123] on input "SĐT Người Nhận" at bounding box center [128, 122] width 122 height 14
click at [155, 141] on div "0973791537 - Điện Hoa 24h" at bounding box center [127, 140] width 111 height 10
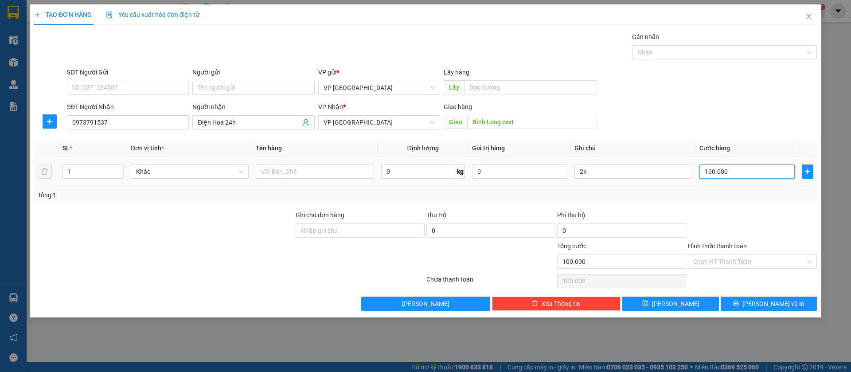
click at [730, 168] on input "100.000" at bounding box center [747, 172] width 95 height 14
click at [691, 170] on input "2k" at bounding box center [634, 172] width 118 height 14
click at [677, 306] on span "[PERSON_NAME]" at bounding box center [675, 304] width 47 height 10
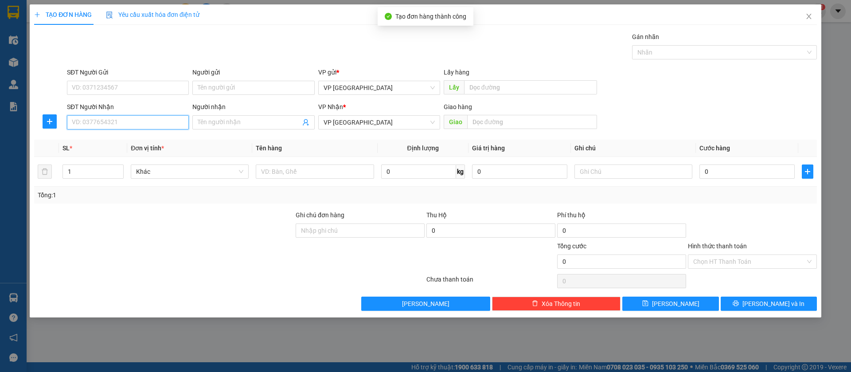
click at [161, 119] on input "SĐT Người Nhận" at bounding box center [128, 122] width 122 height 14
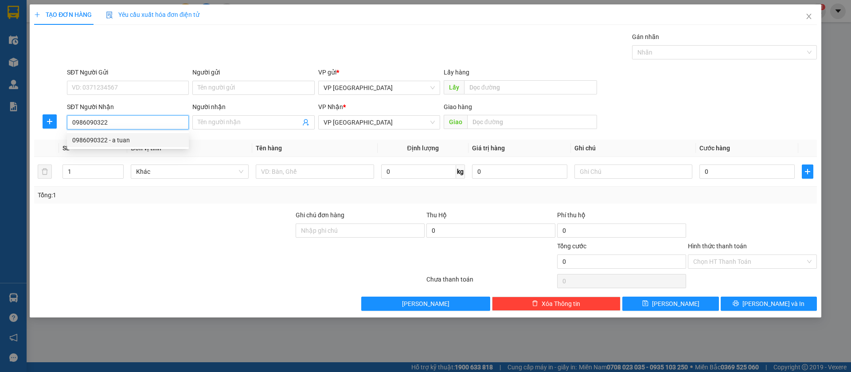
click at [165, 140] on div "0986090322 - a tuan" at bounding box center [127, 140] width 111 height 10
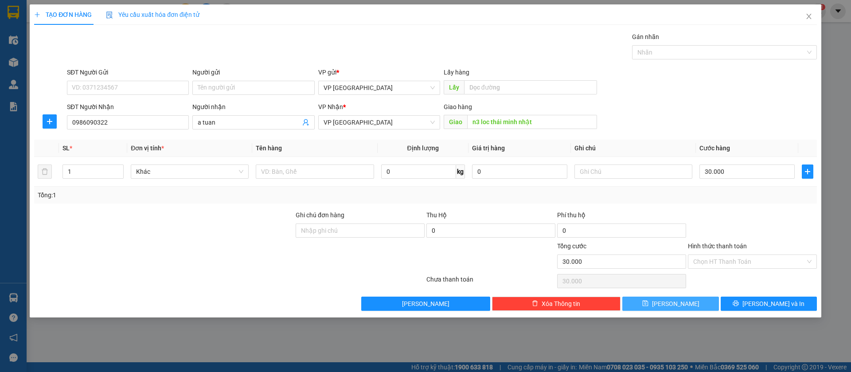
click at [688, 303] on button "[PERSON_NAME]" at bounding box center [671, 304] width 96 height 14
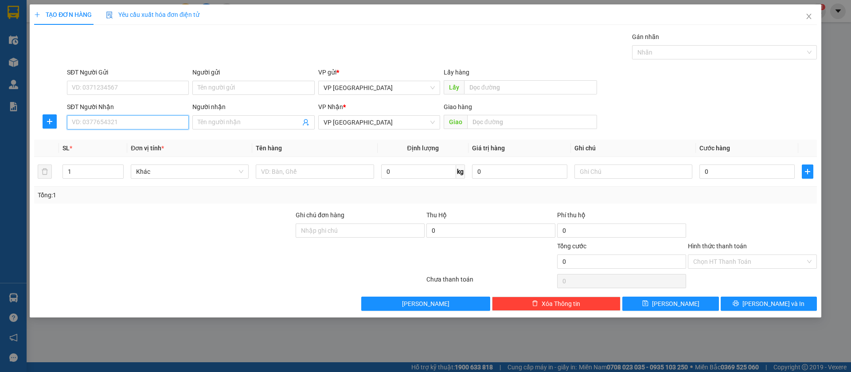
click at [110, 124] on input "SĐT Người Nhận" at bounding box center [128, 122] width 122 height 14
click at [126, 142] on div "0356116681" at bounding box center [127, 140] width 111 height 10
click at [678, 304] on span "[PERSON_NAME]" at bounding box center [675, 304] width 47 height 10
click at [161, 118] on input "SĐT Người Nhận" at bounding box center [128, 122] width 122 height 14
click at [148, 139] on div "0939734737 - Thọ" at bounding box center [127, 140] width 111 height 10
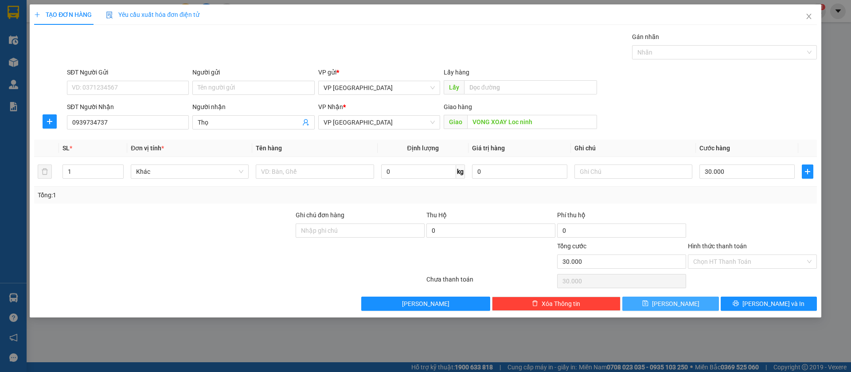
click at [701, 299] on button "[PERSON_NAME]" at bounding box center [671, 304] width 96 height 14
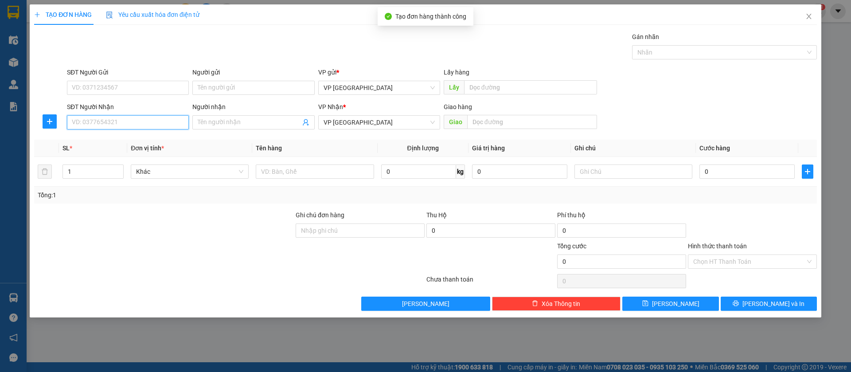
click at [168, 126] on input "SĐT Người Nhận" at bounding box center [128, 122] width 122 height 14
click at [139, 141] on div "0888884006" at bounding box center [127, 140] width 111 height 10
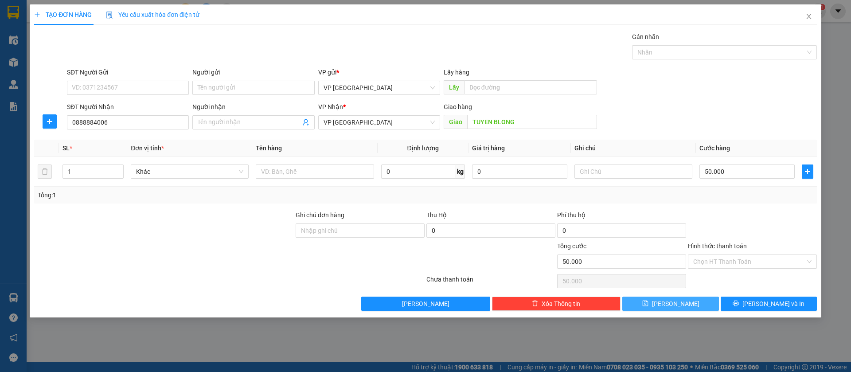
drag, startPoint x: 702, startPoint y: 301, endPoint x: 672, endPoint y: 297, distance: 30.0
click at [701, 301] on button "[PERSON_NAME]" at bounding box center [671, 304] width 96 height 14
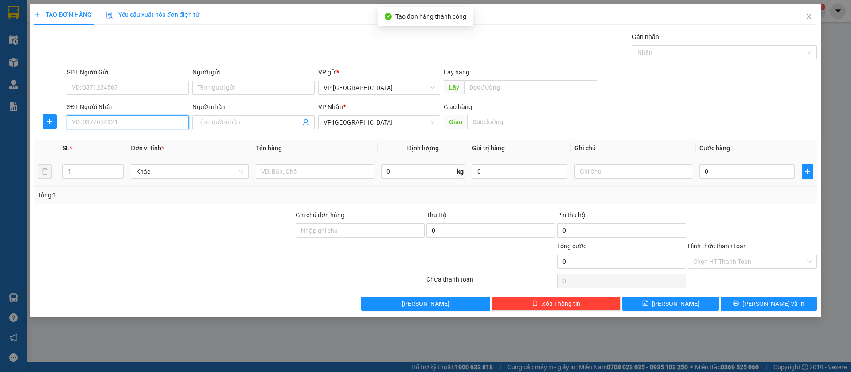
click at [163, 120] on input "SĐT Người Nhận" at bounding box center [128, 122] width 122 height 14
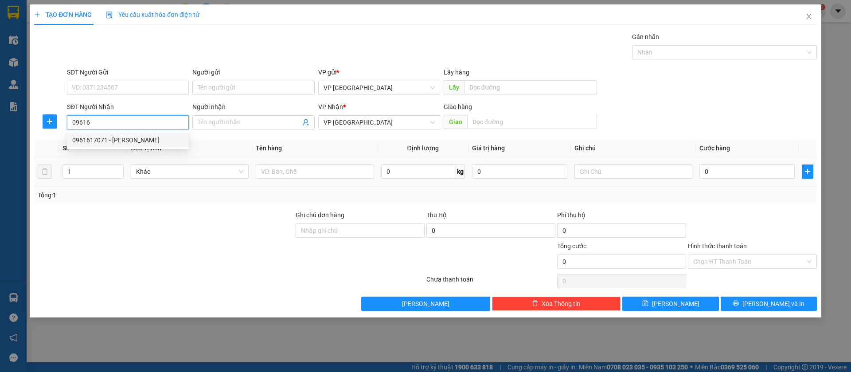
click at [162, 141] on div "0961617071 - [PERSON_NAME]" at bounding box center [127, 140] width 111 height 10
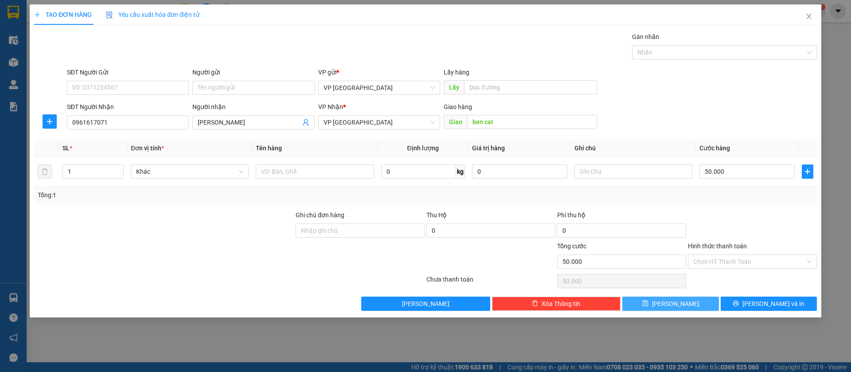
click at [669, 302] on button "[PERSON_NAME]" at bounding box center [671, 304] width 96 height 14
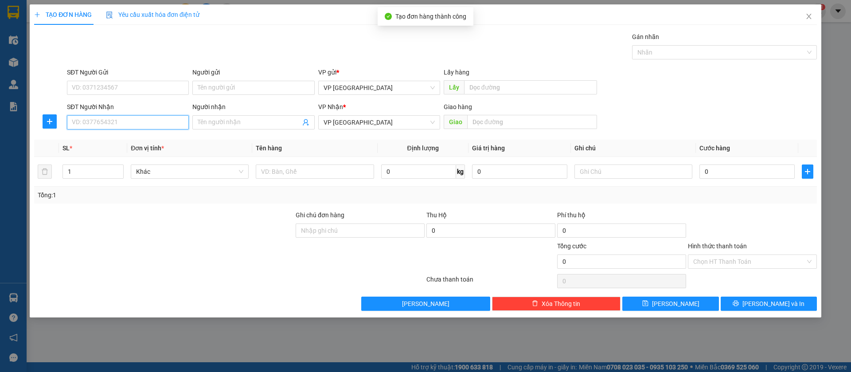
click at [126, 120] on input "SĐT Người Nhận" at bounding box center [128, 122] width 122 height 14
click at [134, 137] on div "0969770888" at bounding box center [127, 140] width 111 height 10
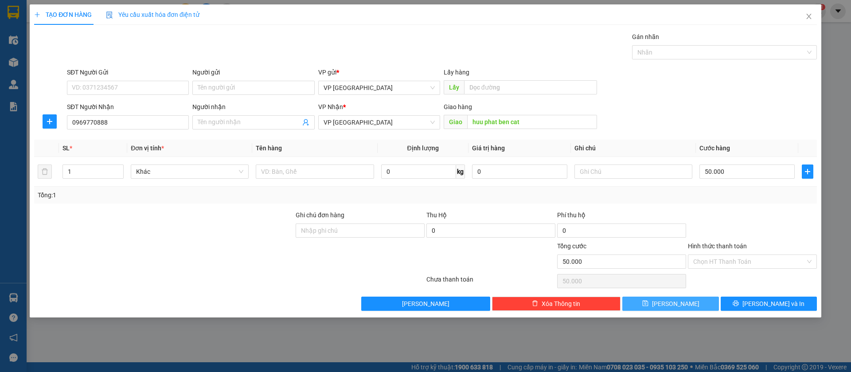
click at [692, 302] on button "[PERSON_NAME]" at bounding box center [671, 304] width 96 height 14
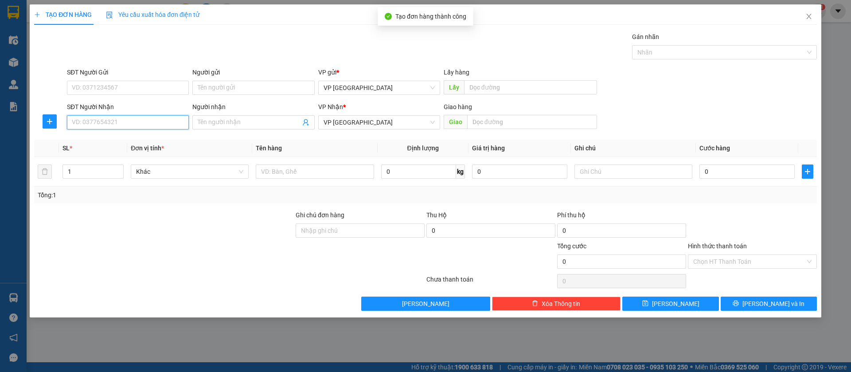
click at [146, 122] on input "SĐT Người Nhận" at bounding box center [128, 122] width 122 height 14
click at [149, 137] on div "0967292939 - [PERSON_NAME]" at bounding box center [127, 140] width 111 height 10
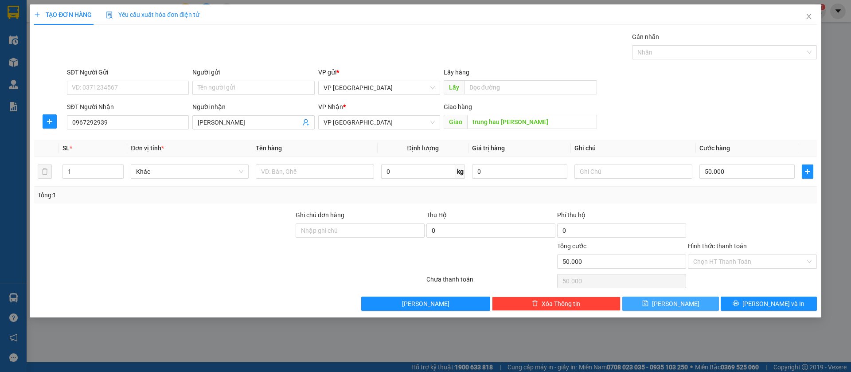
click at [649, 303] on icon "save" at bounding box center [646, 303] width 6 height 6
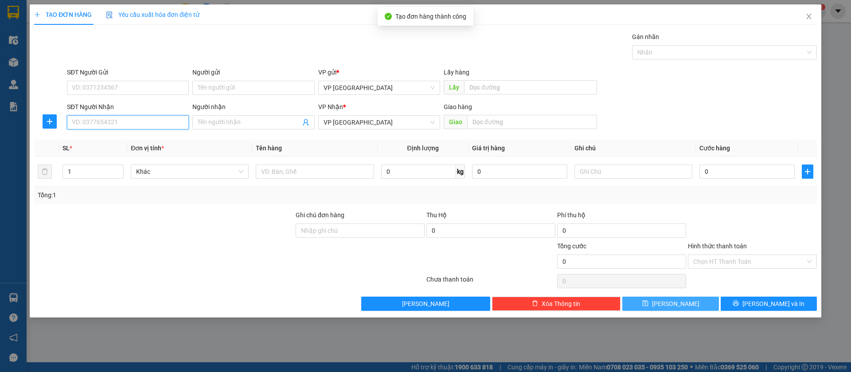
click at [138, 124] on input "SĐT Người Nhận" at bounding box center [128, 122] width 122 height 14
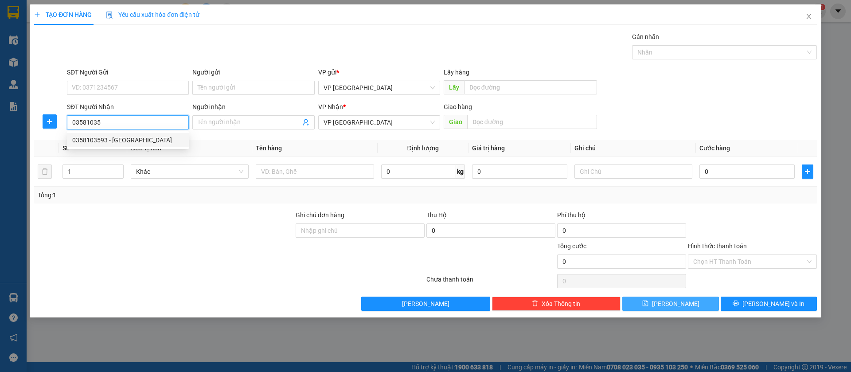
click at [146, 137] on div "0358103593 - [GEOGRAPHIC_DATA]" at bounding box center [127, 140] width 111 height 10
click at [395, 123] on span "VP [GEOGRAPHIC_DATA]" at bounding box center [379, 122] width 111 height 13
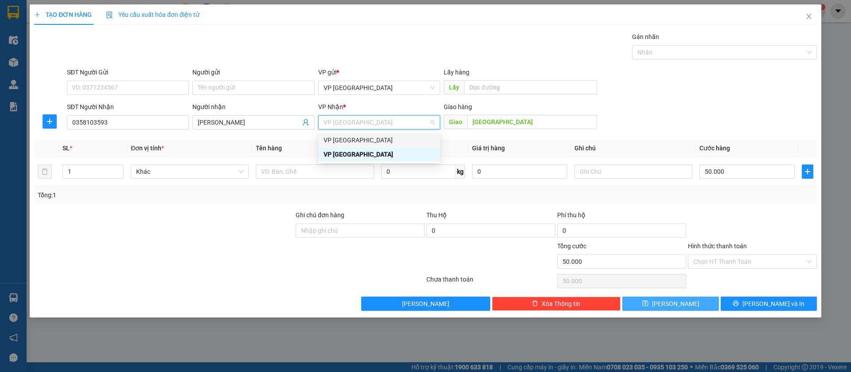
click at [384, 137] on div "VP [GEOGRAPHIC_DATA]" at bounding box center [379, 140] width 111 height 10
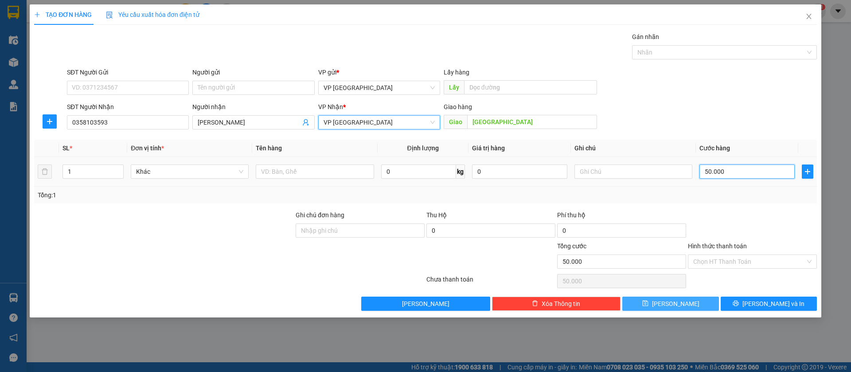
click at [746, 171] on input "50.000" at bounding box center [747, 172] width 95 height 14
click at [691, 303] on button "[PERSON_NAME]" at bounding box center [671, 304] width 96 height 14
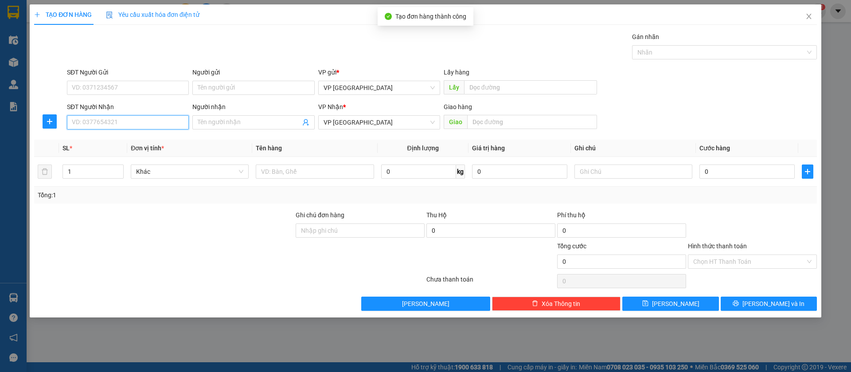
click at [158, 119] on input "SĐT Người Nhận" at bounding box center [128, 122] width 122 height 14
click at [155, 135] on div "0916455554" at bounding box center [127, 140] width 111 height 10
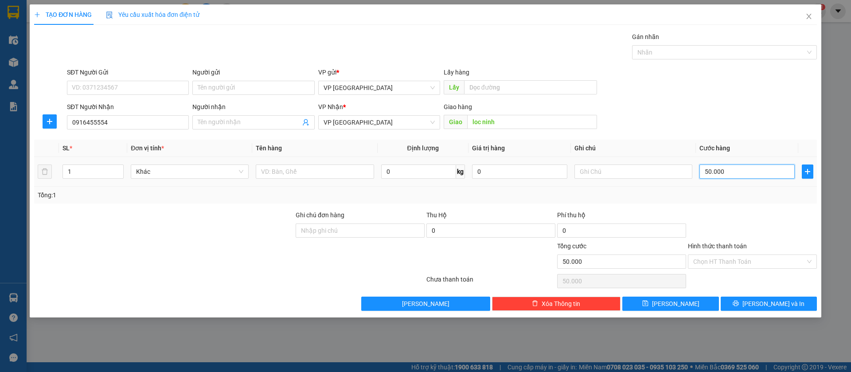
click at [726, 168] on input "50.000" at bounding box center [747, 172] width 95 height 14
click at [667, 169] on input "text" at bounding box center [634, 172] width 118 height 14
click at [687, 304] on button "[PERSON_NAME]" at bounding box center [671, 304] width 96 height 14
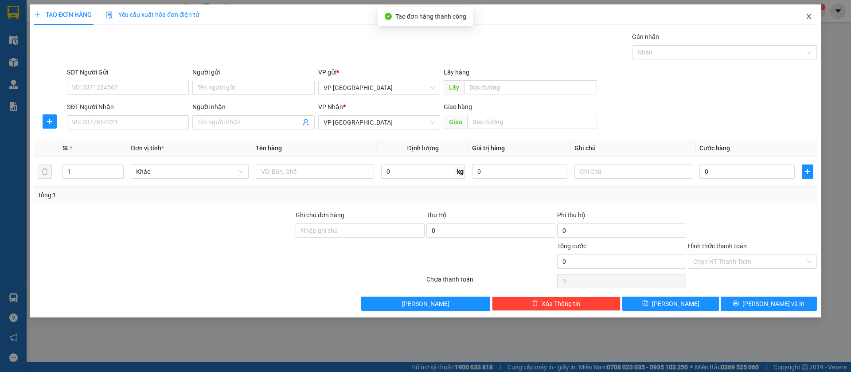
click at [811, 15] on icon "close" at bounding box center [809, 16] width 7 height 7
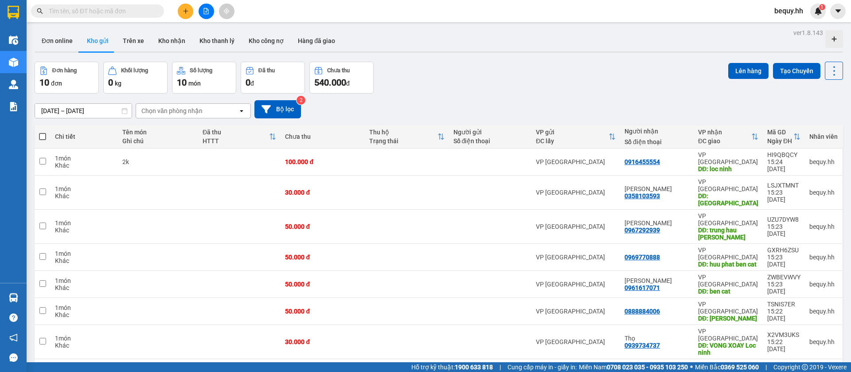
click at [42, 134] on span at bounding box center [42, 136] width 7 height 7
click at [43, 132] on input "checkbox" at bounding box center [43, 132] width 0 height 0
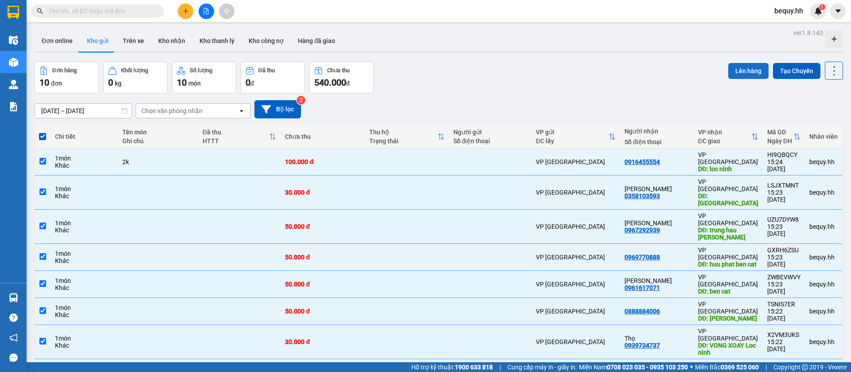
click at [738, 68] on button "Lên hàng" at bounding box center [749, 71] width 40 height 16
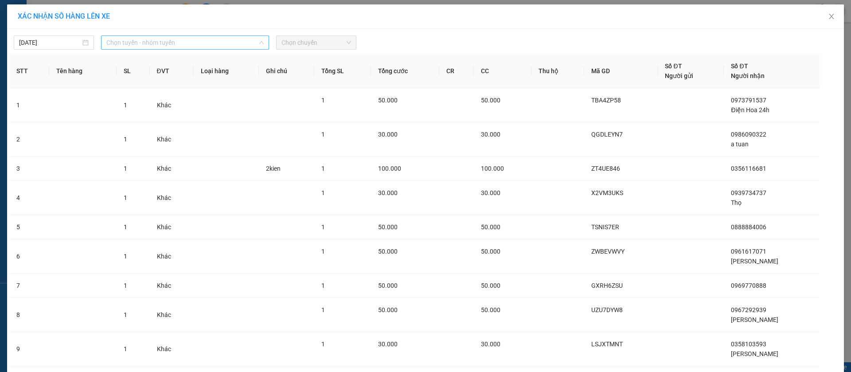
click at [252, 39] on span "Chọn tuyến - nhóm tuyến" at bounding box center [184, 42] width 157 height 13
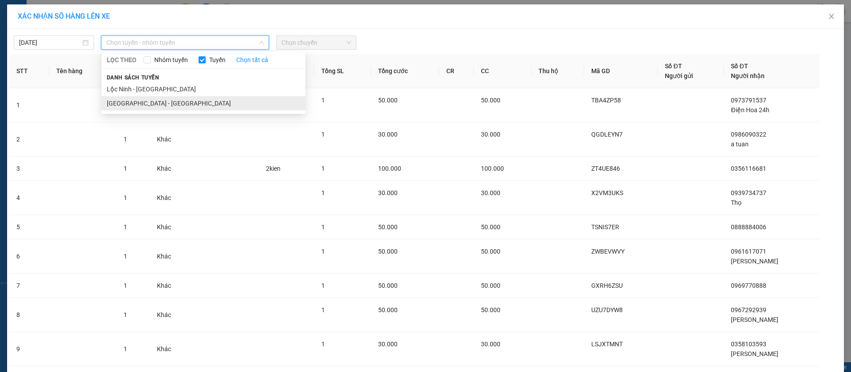
click at [242, 101] on li "[GEOGRAPHIC_DATA] - [GEOGRAPHIC_DATA]" at bounding box center [204, 103] width 204 height 14
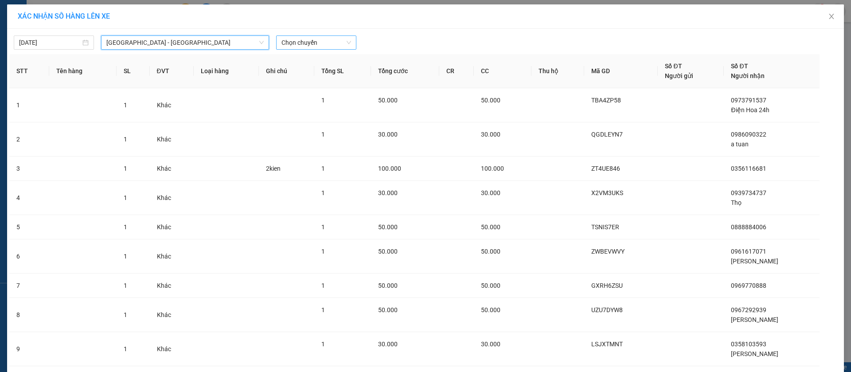
click at [298, 37] on span "Chọn chuyến" at bounding box center [317, 42] width 70 height 13
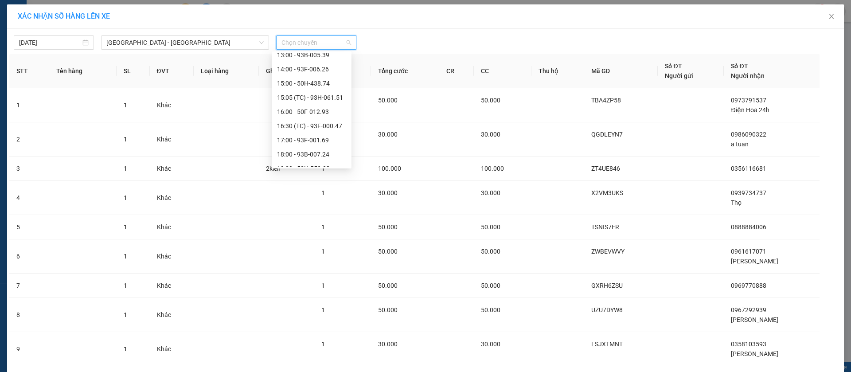
scroll to position [67, 0]
click at [306, 146] on div "15:00 - 50H-438.74" at bounding box center [311, 150] width 69 height 10
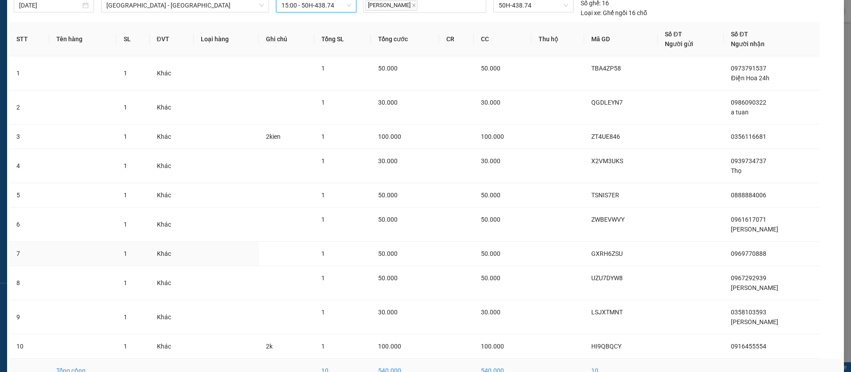
scroll to position [89, 0]
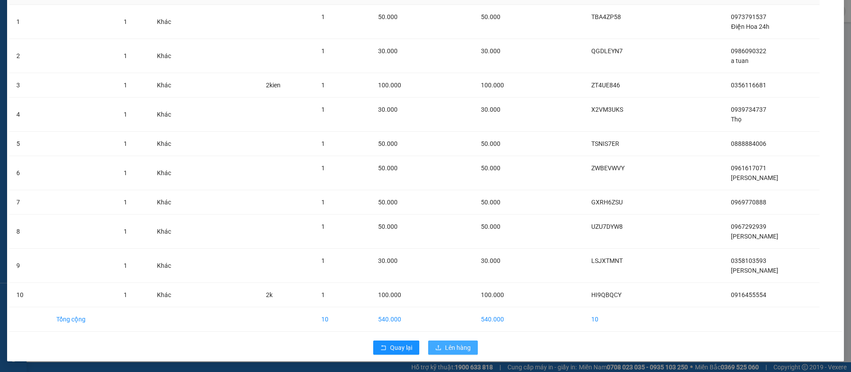
click at [454, 347] on span "Lên hàng" at bounding box center [458, 348] width 26 height 10
